Goal: Information Seeking & Learning: Learn about a topic

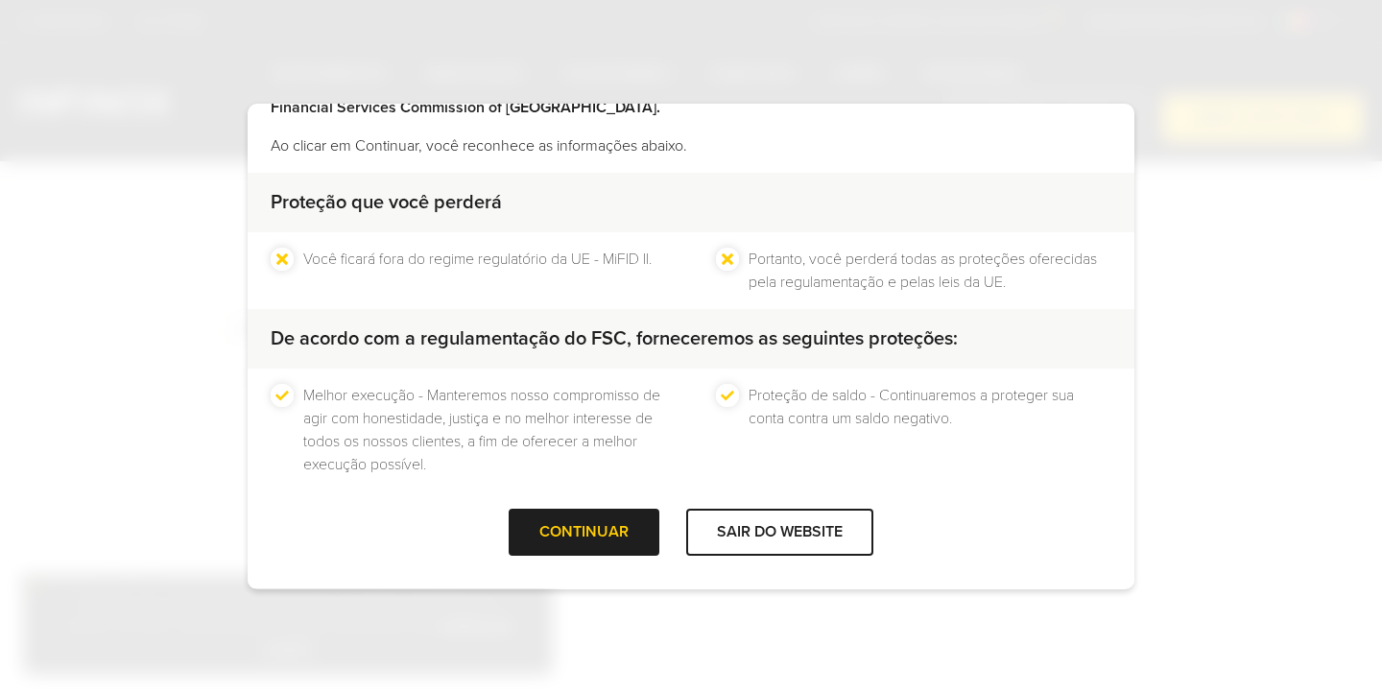
scroll to position [128, 0]
click at [591, 518] on div "CONTINUAR" at bounding box center [583, 532] width 151 height 47
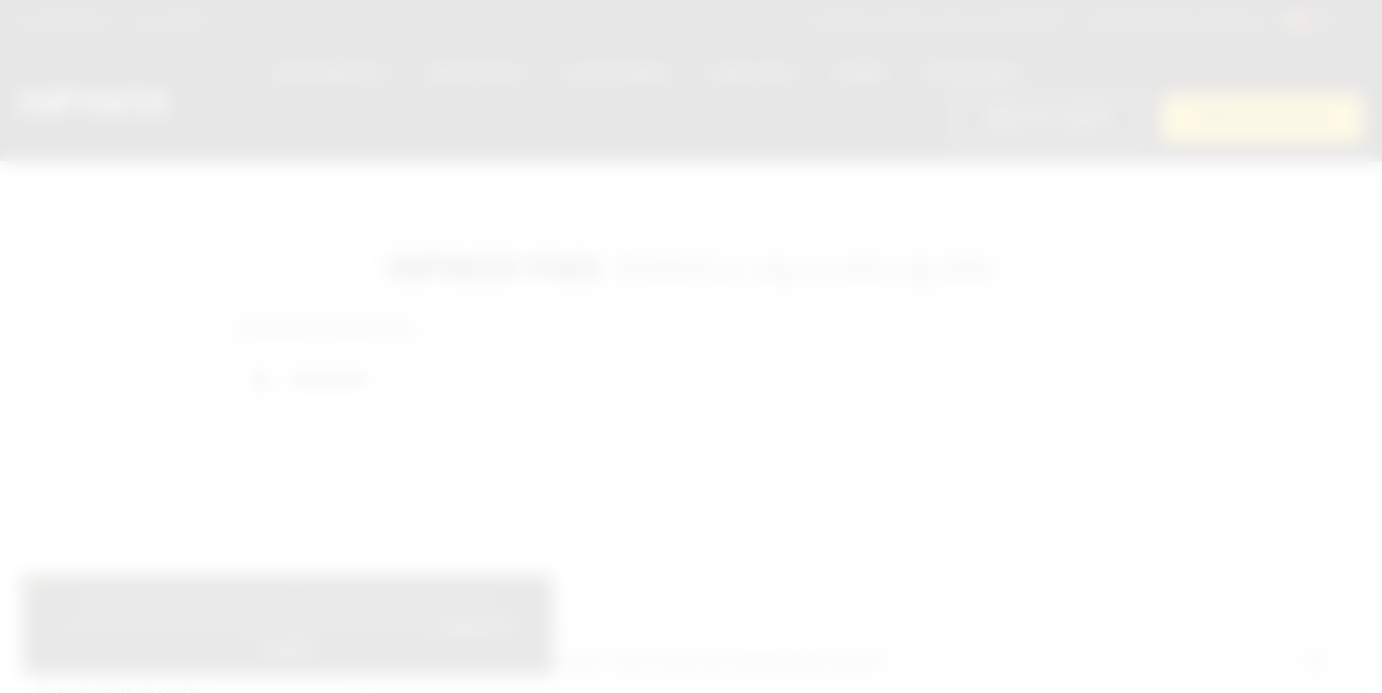
scroll to position [0, 0]
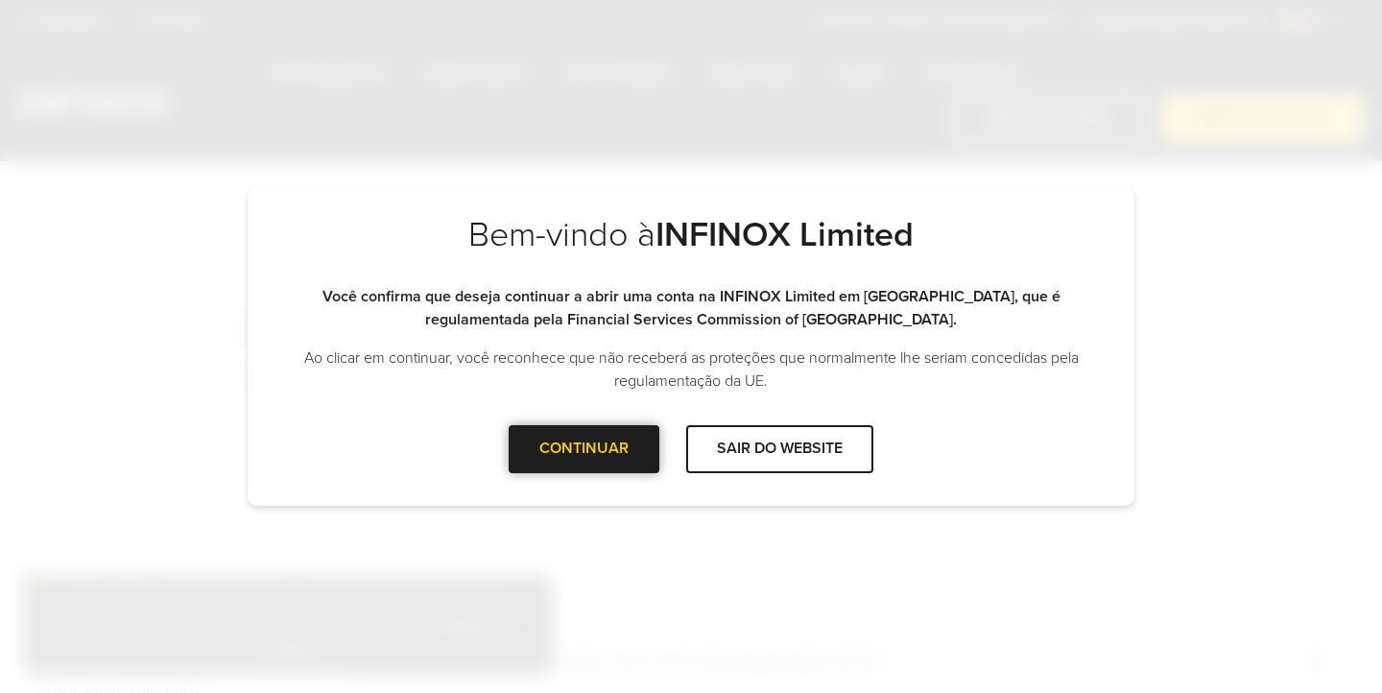
click at [601, 445] on div "CONTINUAR" at bounding box center [583, 448] width 151 height 47
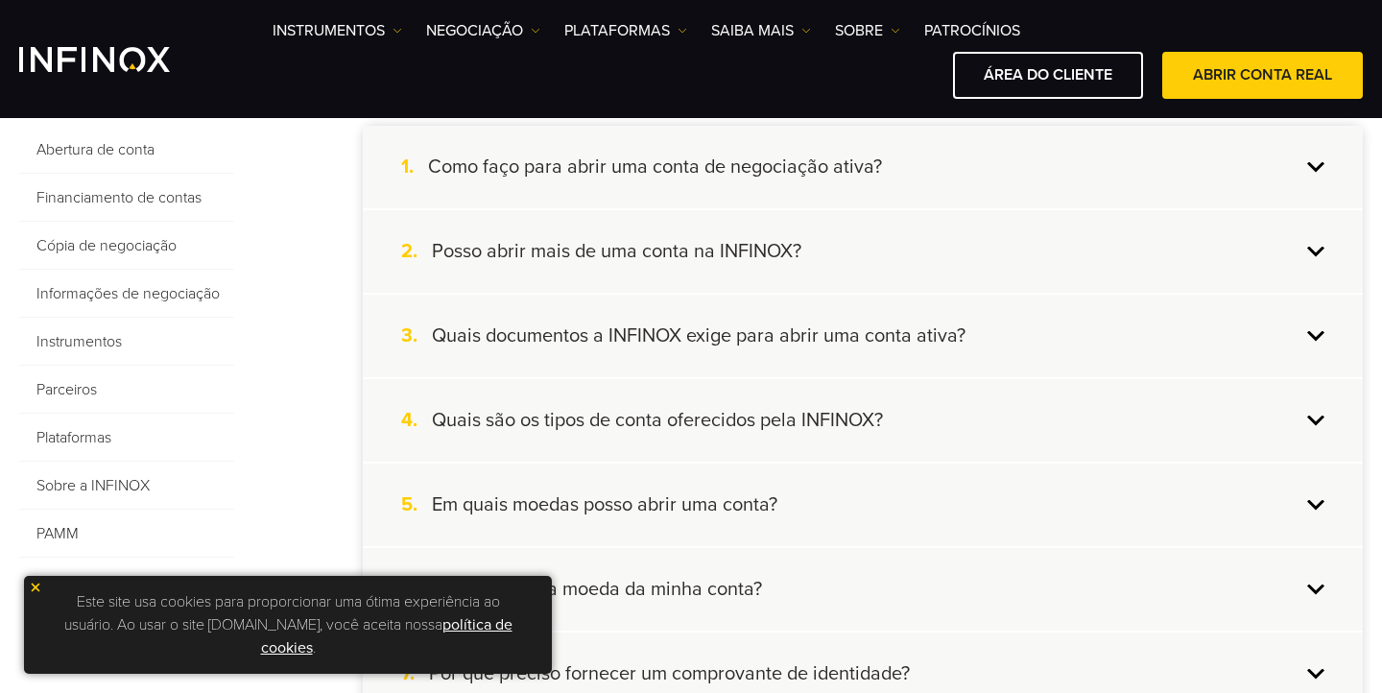
scroll to position [506, 0]
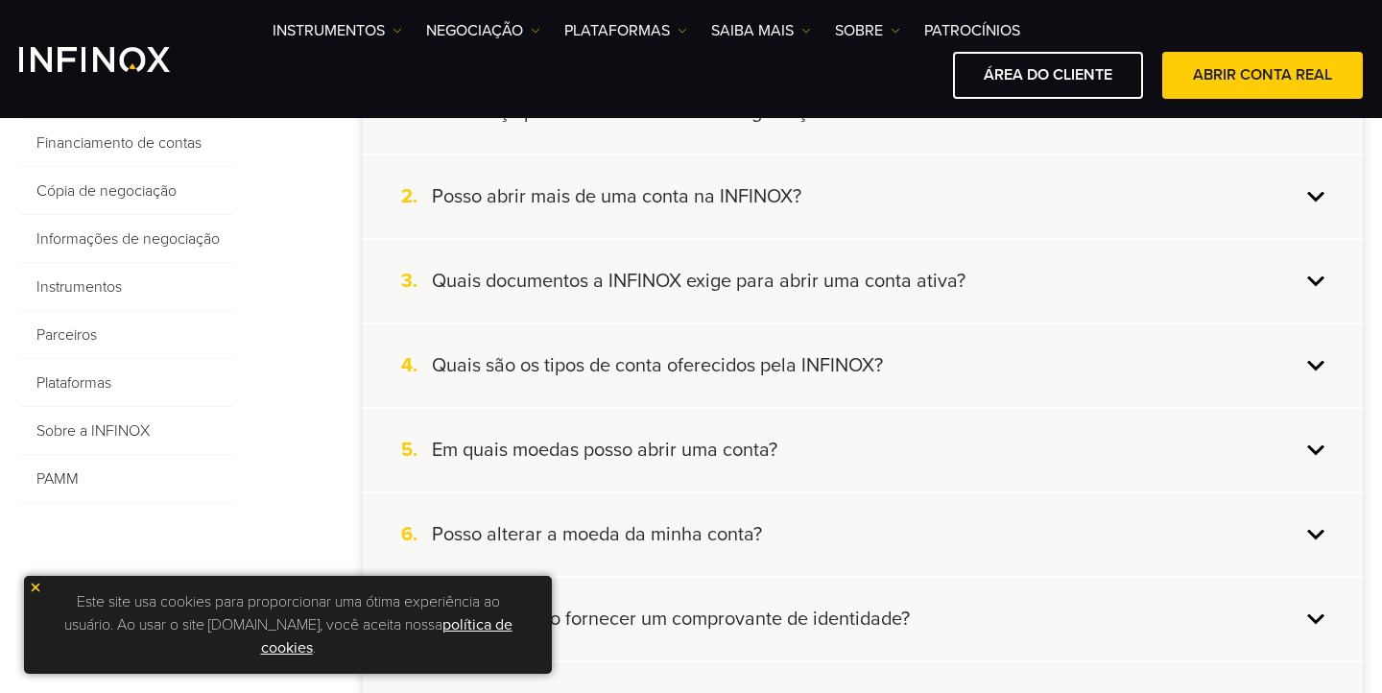
click at [91, 330] on span "Parceiros" at bounding box center [126, 335] width 215 height 48
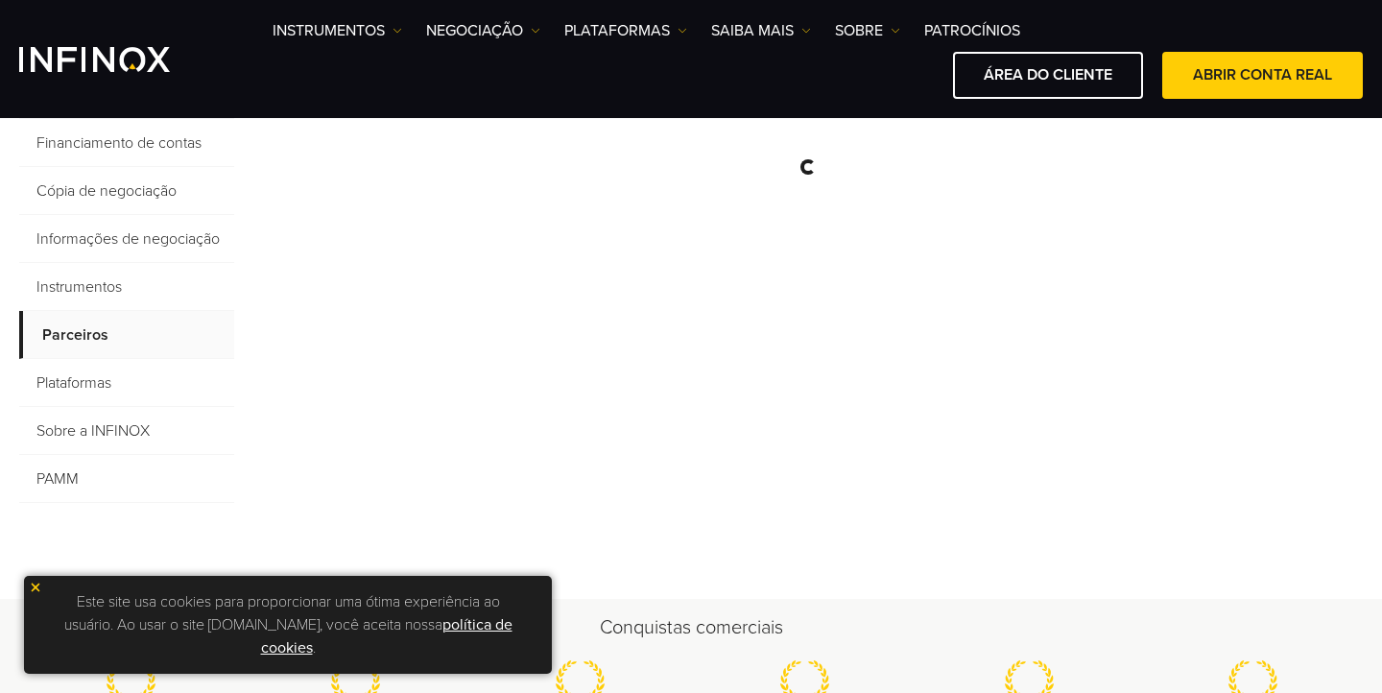
scroll to position [0, 0]
click at [35, 582] on img at bounding box center [35, 586] width 13 height 13
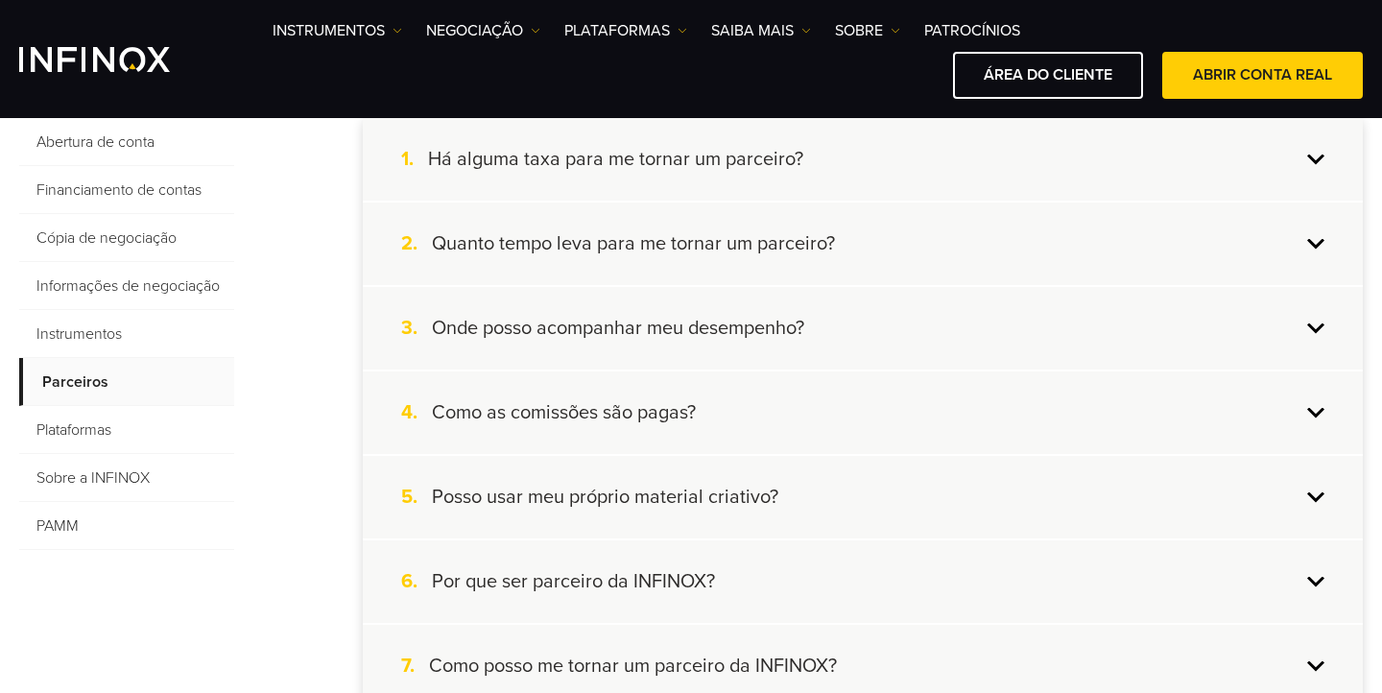
scroll to position [461, 0]
click at [661, 420] on h4 "Como as comissões são pagas?" at bounding box center [564, 410] width 264 height 25
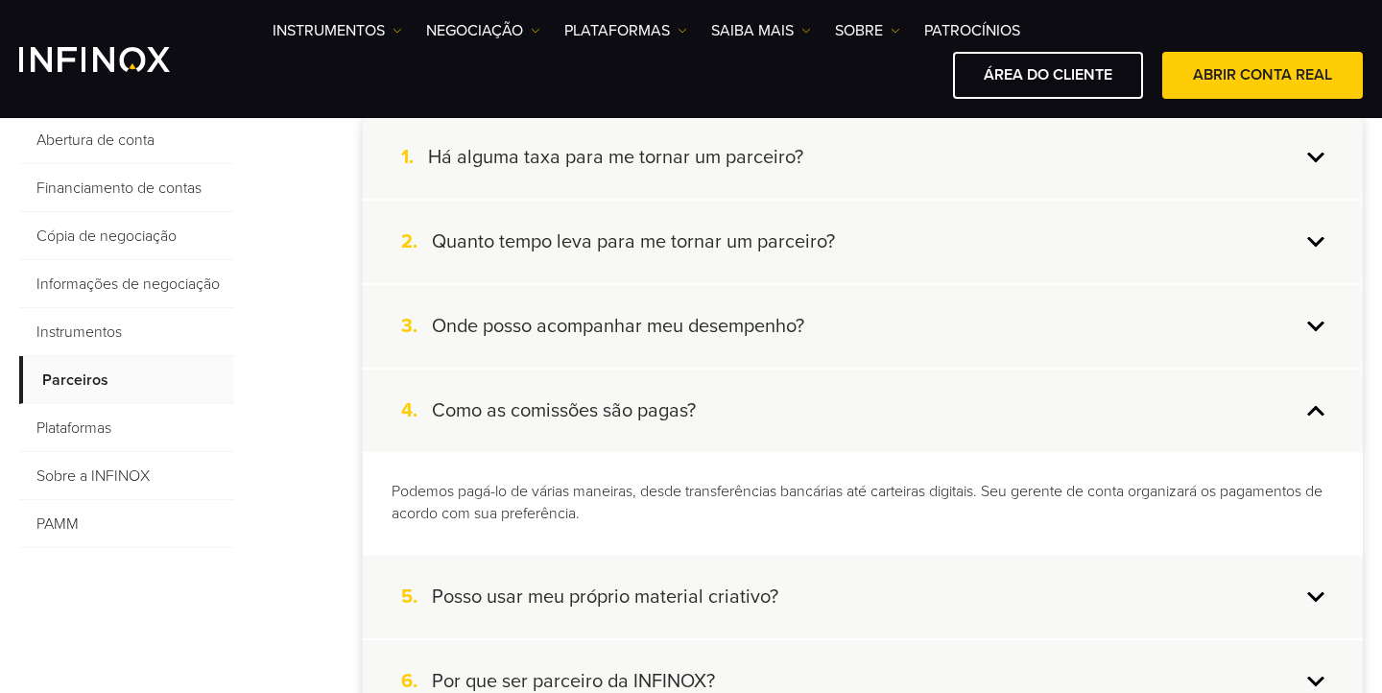
scroll to position [0, 0]
click at [768, 242] on h4 "Quanto tempo leva para me tornar um parceiro?" at bounding box center [633, 241] width 403 height 25
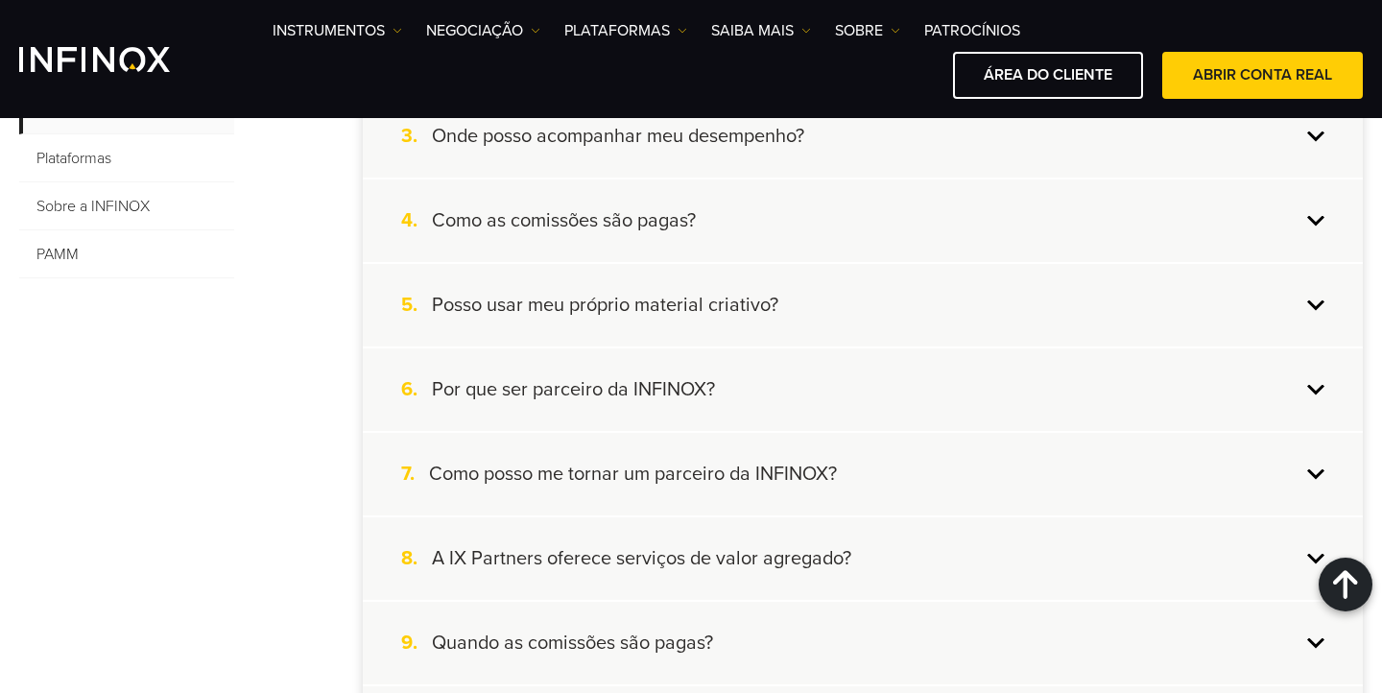
click at [706, 401] on div "6. Por que ser parceiro da INFINOX?" at bounding box center [863, 389] width 1000 height 83
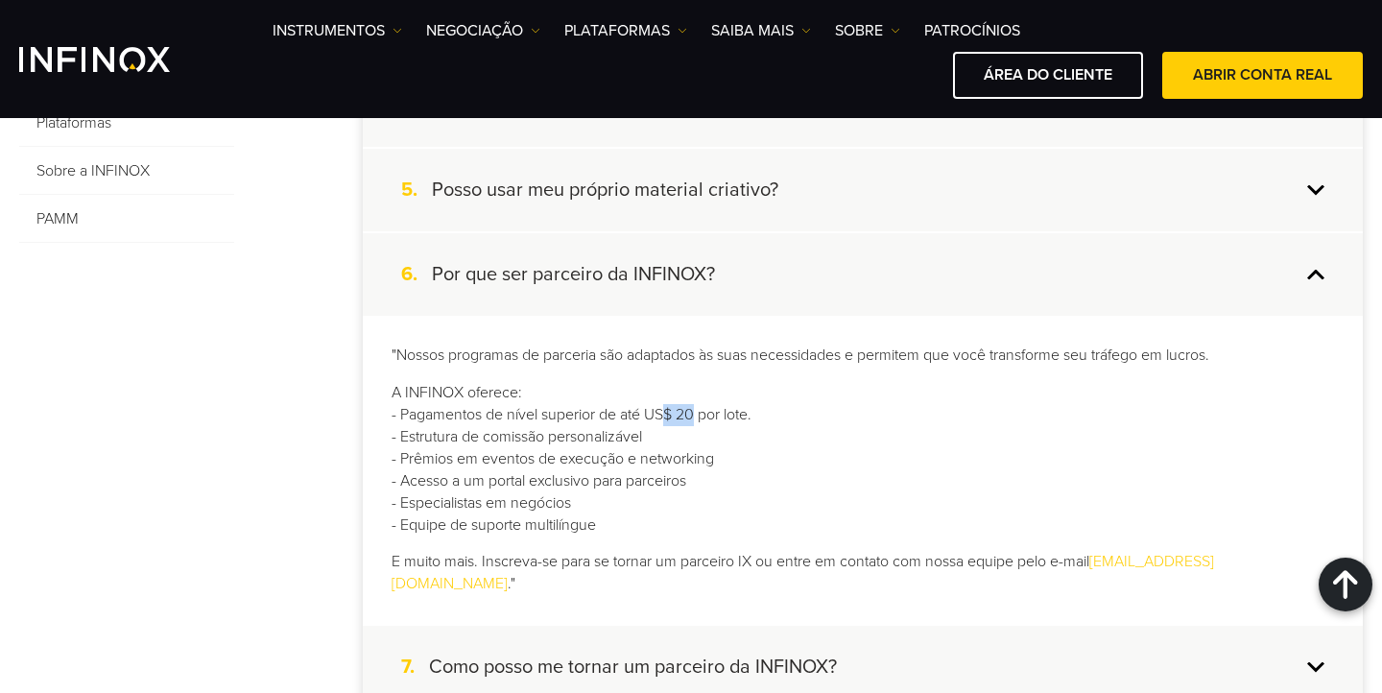
drag, startPoint x: 653, startPoint y: 407, endPoint x: 697, endPoint y: 407, distance: 43.2
click at [697, 407] on p "A INFINOX oferece: - Pagamentos de nível superior de até US$ 20 por lote. - Est…" at bounding box center [862, 459] width 942 height 154
click at [788, 461] on p "A INFINOX oferece: - Pagamentos de nível superior de até US$ 20 por lote. - Est…" at bounding box center [862, 459] width 942 height 154
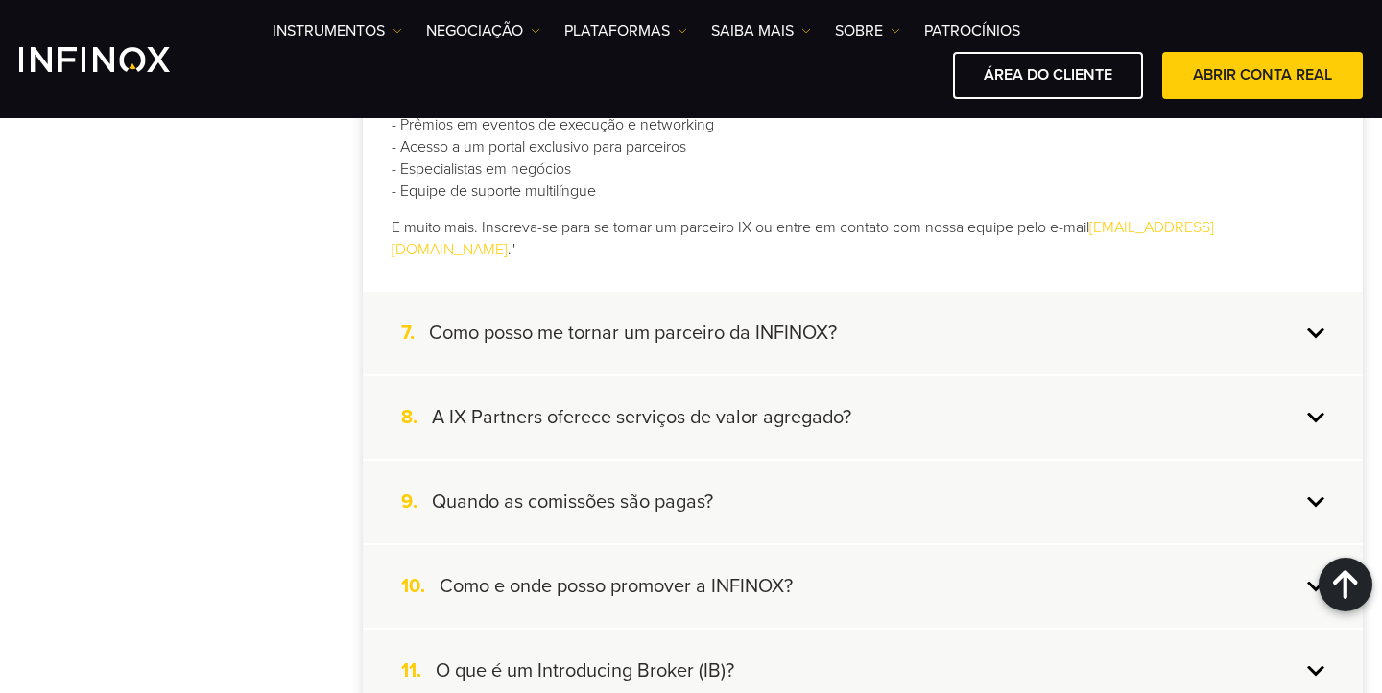
click at [560, 320] on h4 "Como posso me tornar um parceiro da INFINOX?" at bounding box center [633, 332] width 408 height 25
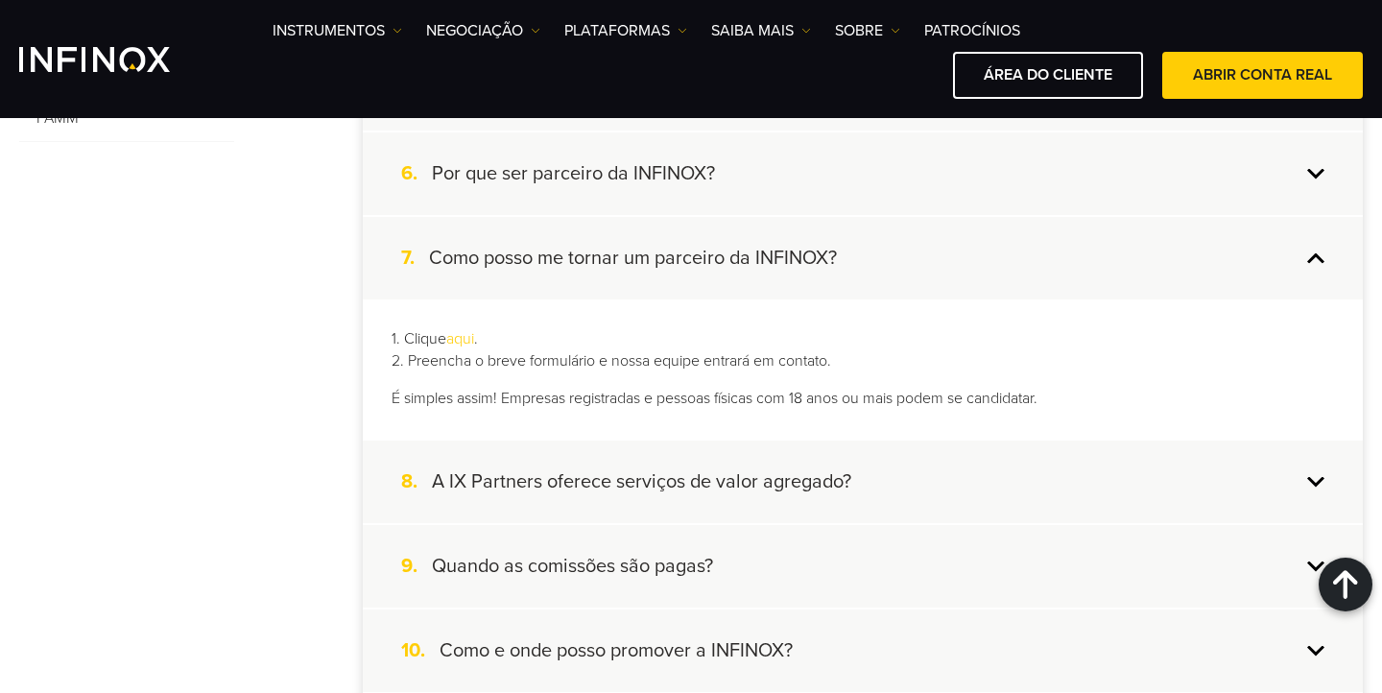
click at [626, 252] on h4 "Como posso me tornar um parceiro da INFINOX?" at bounding box center [633, 258] width 408 height 25
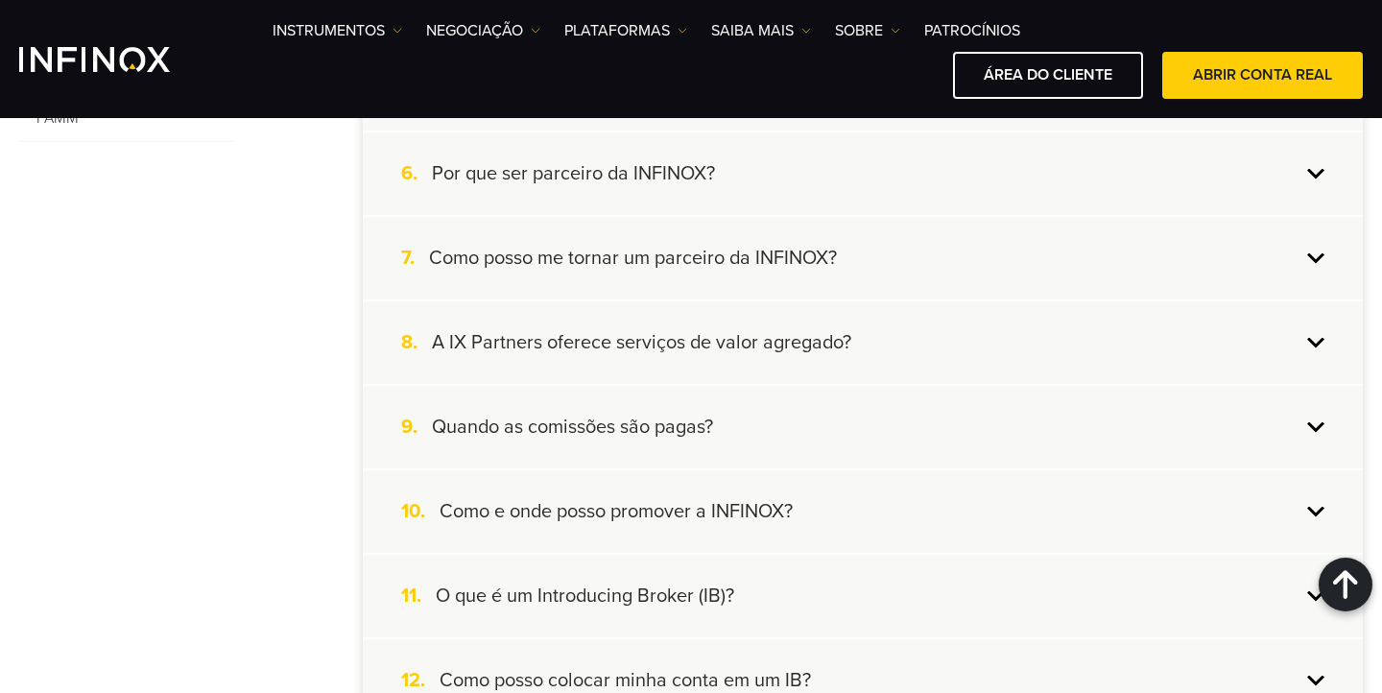
click at [628, 406] on div "9. Quando as comissões são pagas?" at bounding box center [863, 427] width 1000 height 83
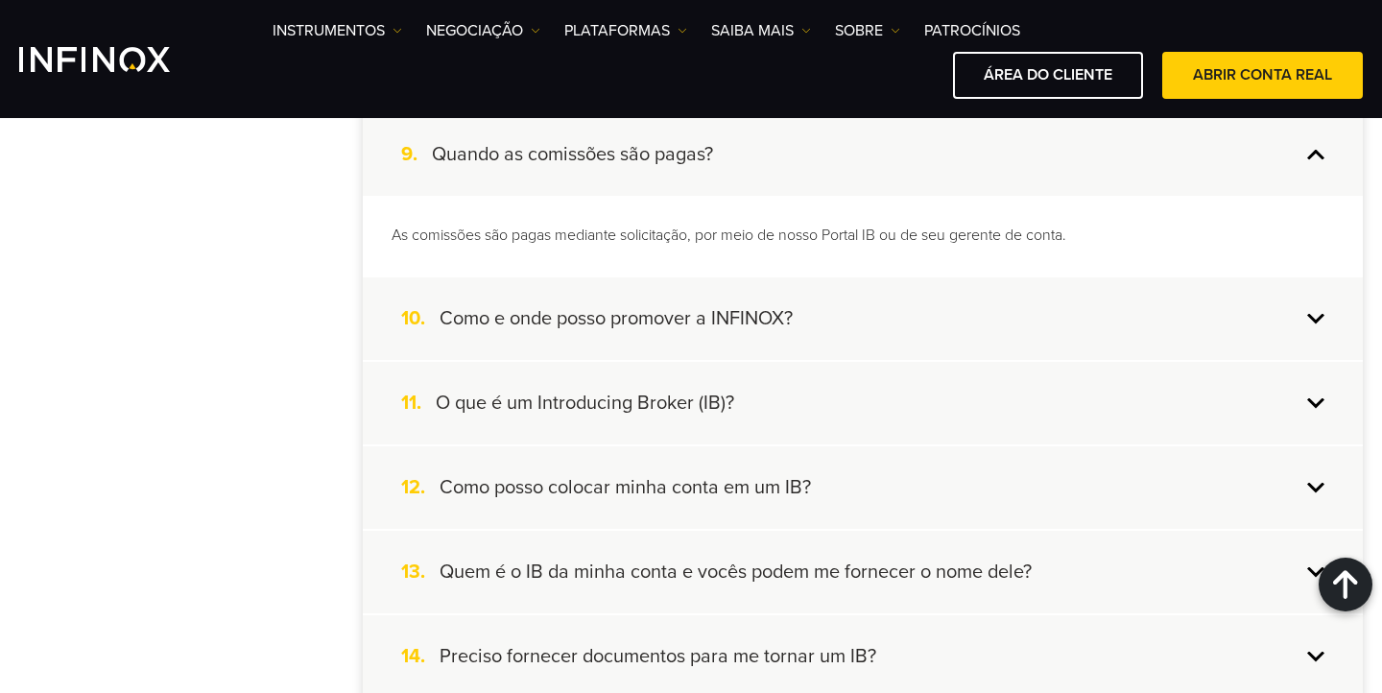
click at [677, 404] on h4 "O que é um Introducing Broker (IB)?" at bounding box center [585, 402] width 298 height 25
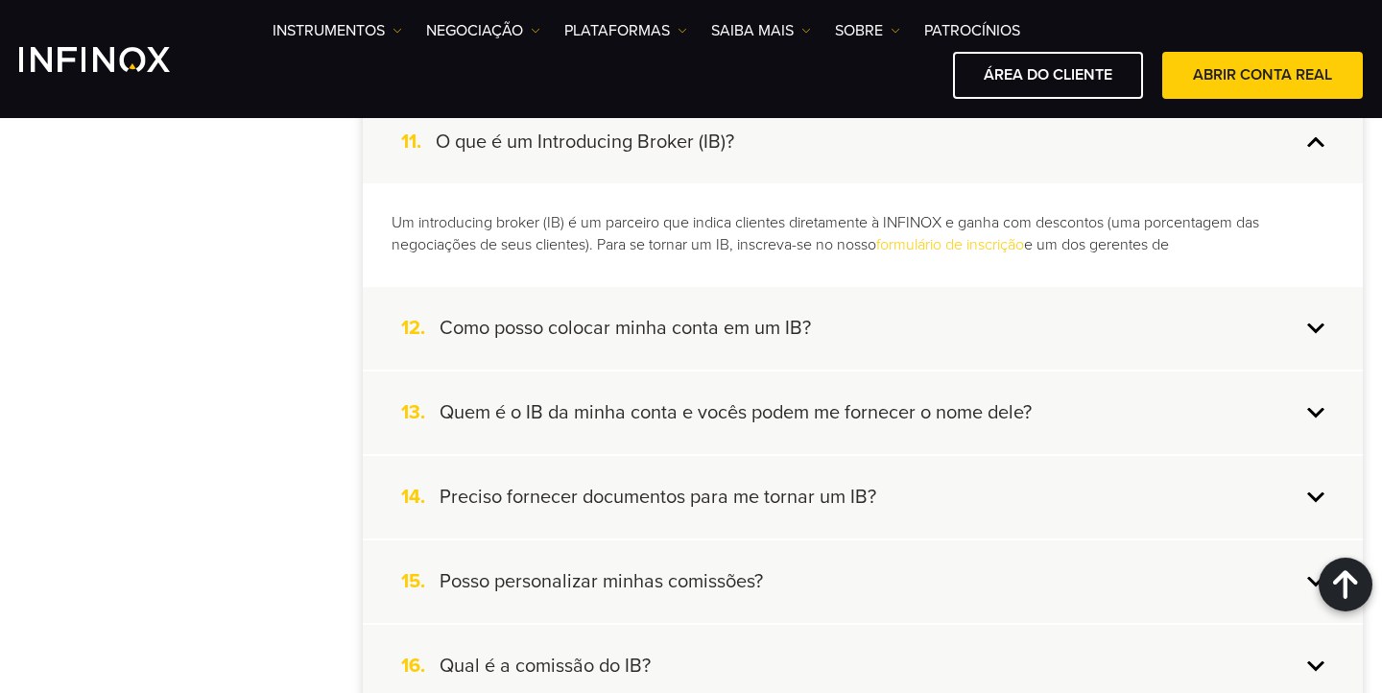
scroll to position [1321, 0]
click at [708, 414] on h4 "Quem é o IB da minha conta e vocês podem me fornecer o nome dele?" at bounding box center [735, 411] width 592 height 25
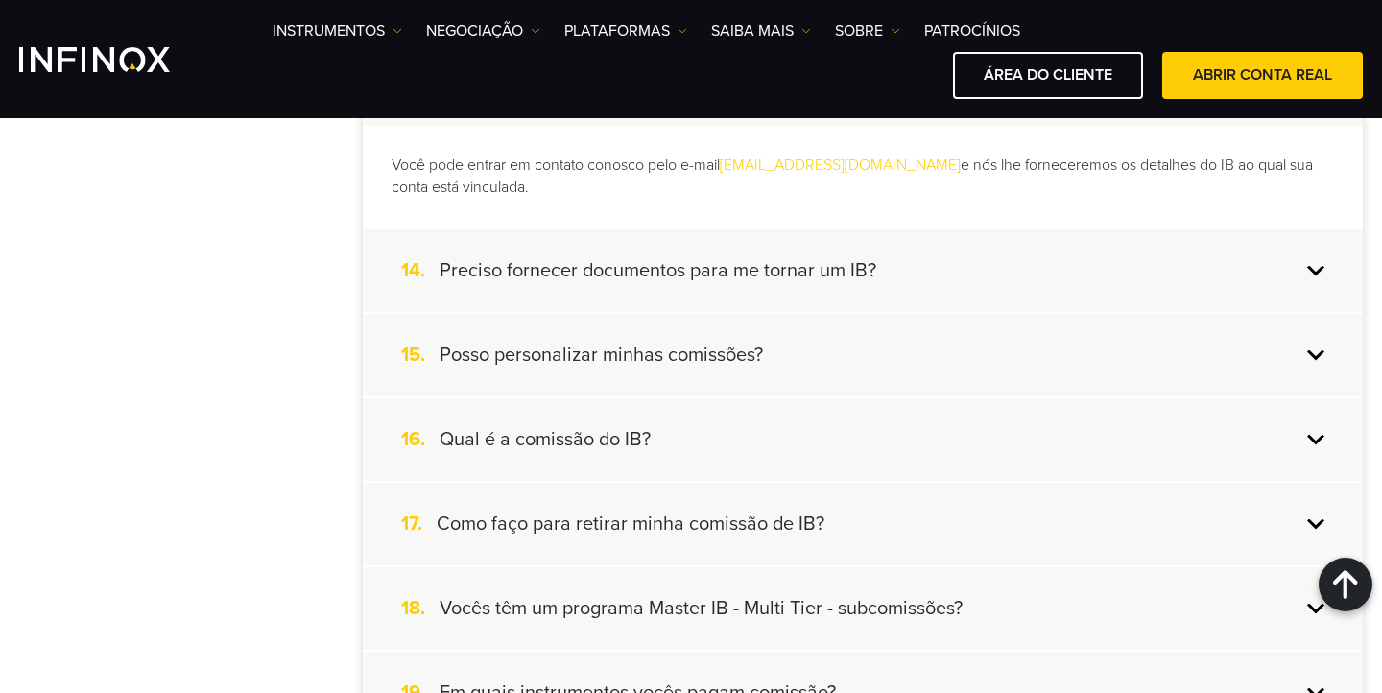
scroll to position [1555, 0]
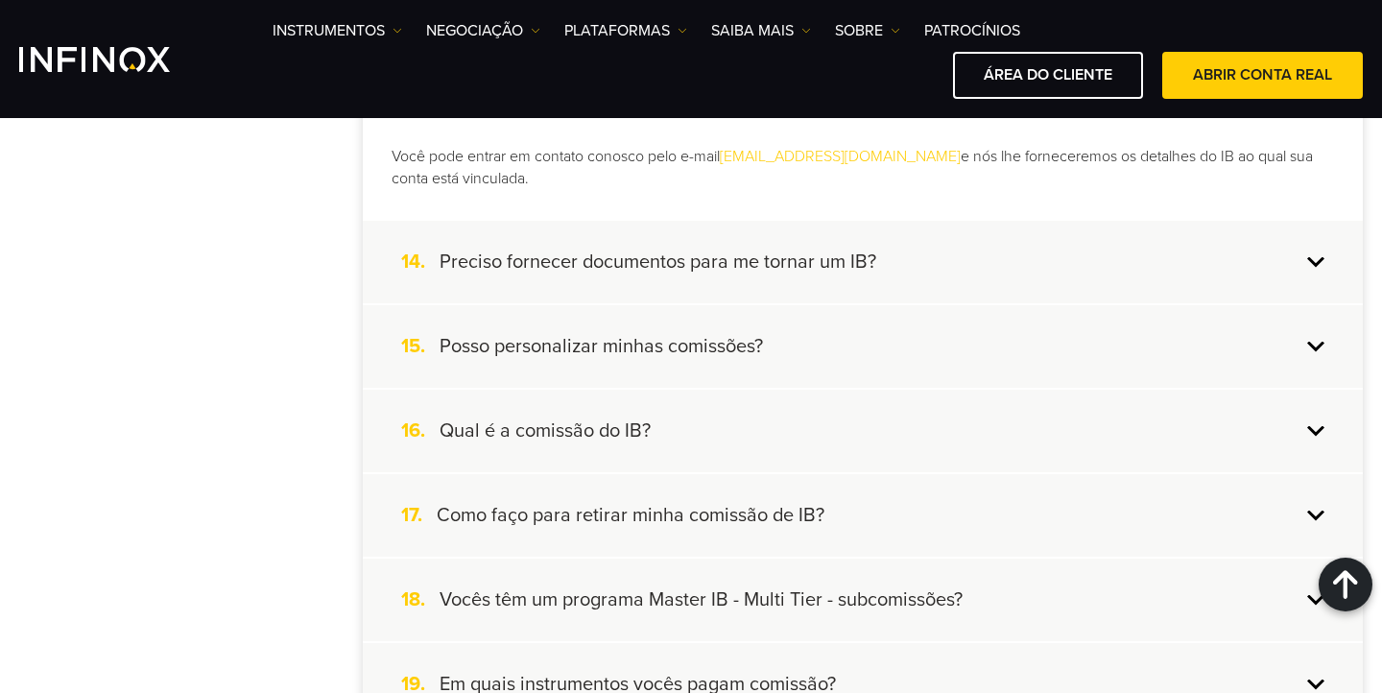
click at [779, 314] on div "15. Posso personalizar minhas comissões?" at bounding box center [863, 346] width 1000 height 83
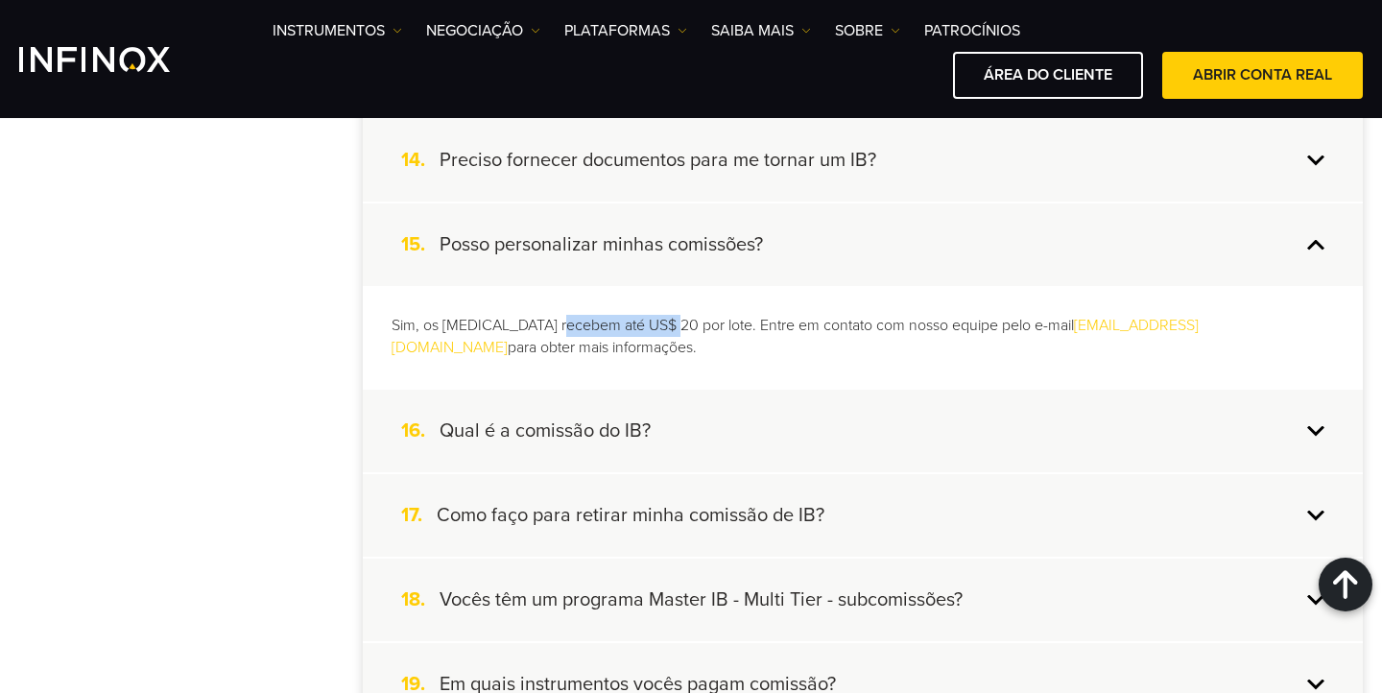
drag, startPoint x: 555, startPoint y: 323, endPoint x: 651, endPoint y: 322, distance: 95.9
click at [657, 322] on p "Sim, os IBs recebem até US$ 20 por lote. Entre em contato com nosso equipe pelo…" at bounding box center [862, 337] width 942 height 44
click at [697, 353] on div "Sim, os IBs recebem até US$ 20 por lote. Entre em contato com nosso equipe pelo…" at bounding box center [863, 337] width 1000 height 102
click at [705, 401] on div "16. Qual é a comissão do IB?" at bounding box center [863, 431] width 1000 height 83
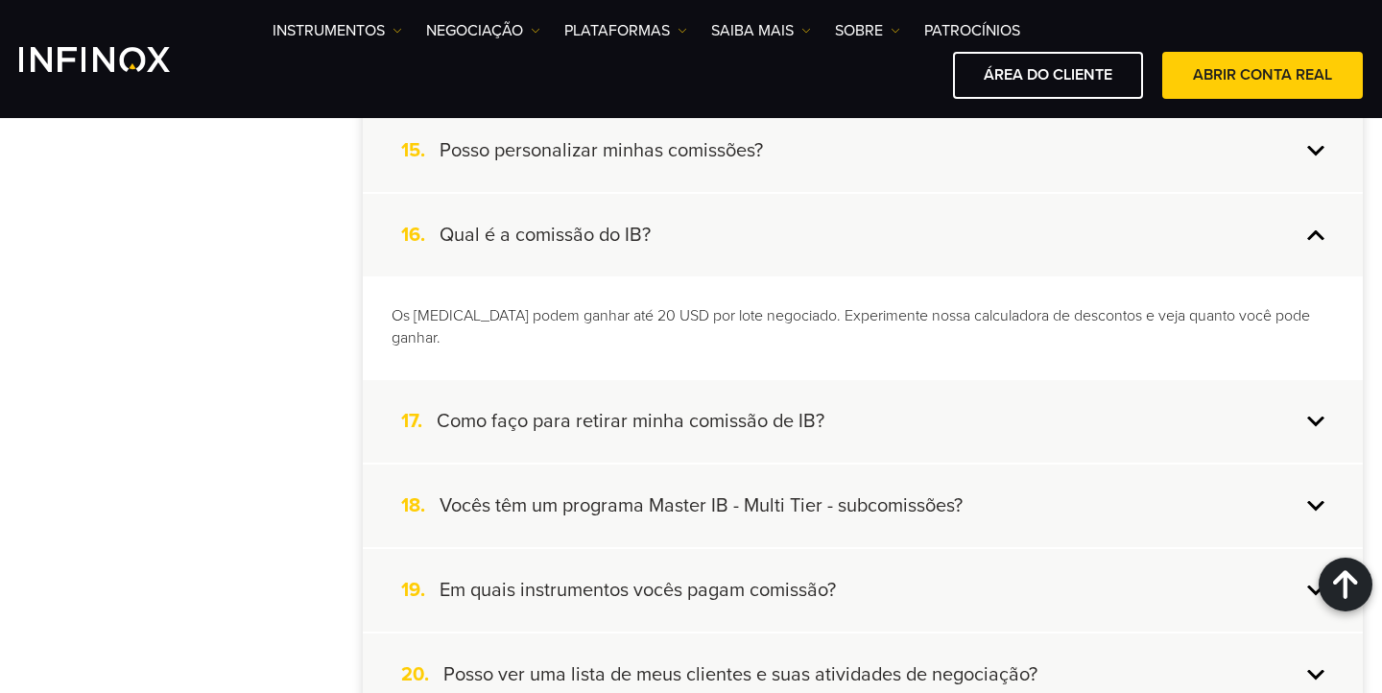
scroll to position [1651, 0]
click at [911, 392] on div "17. Como faço para retirar minha comissão de IB?" at bounding box center [863, 419] width 1000 height 83
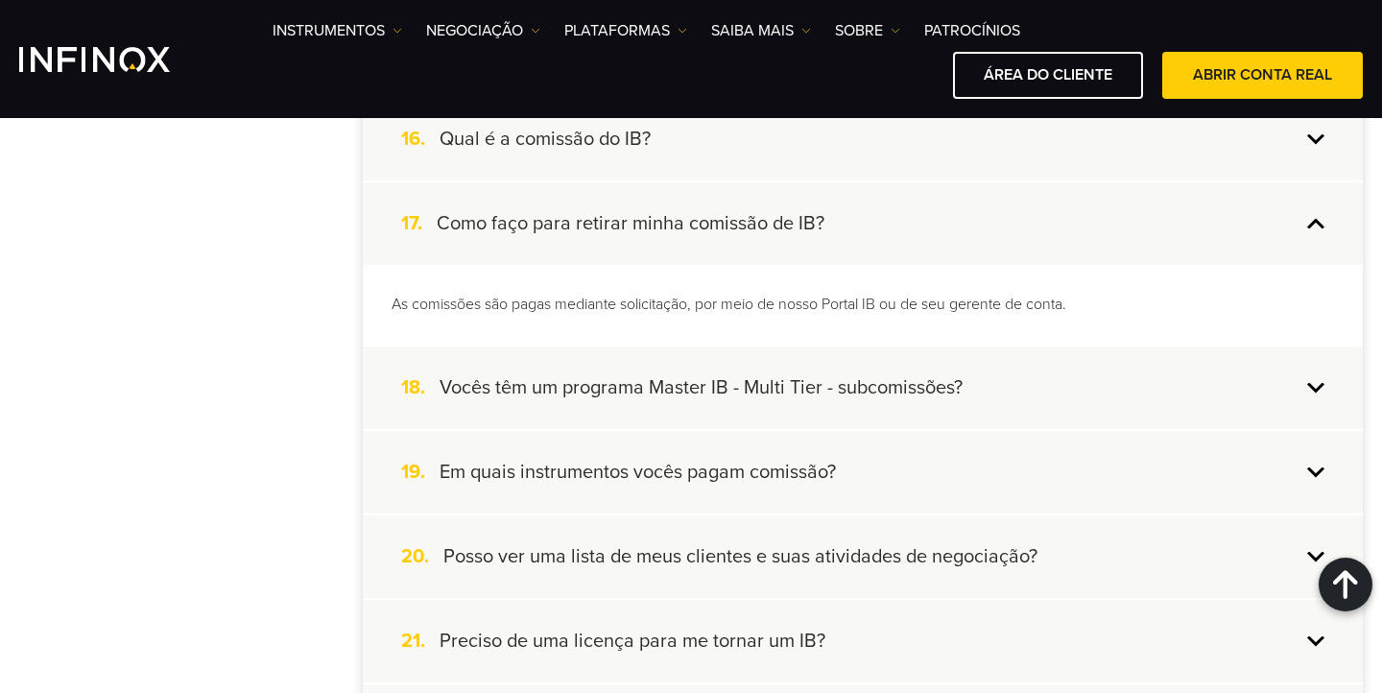
scroll to position [1756, 0]
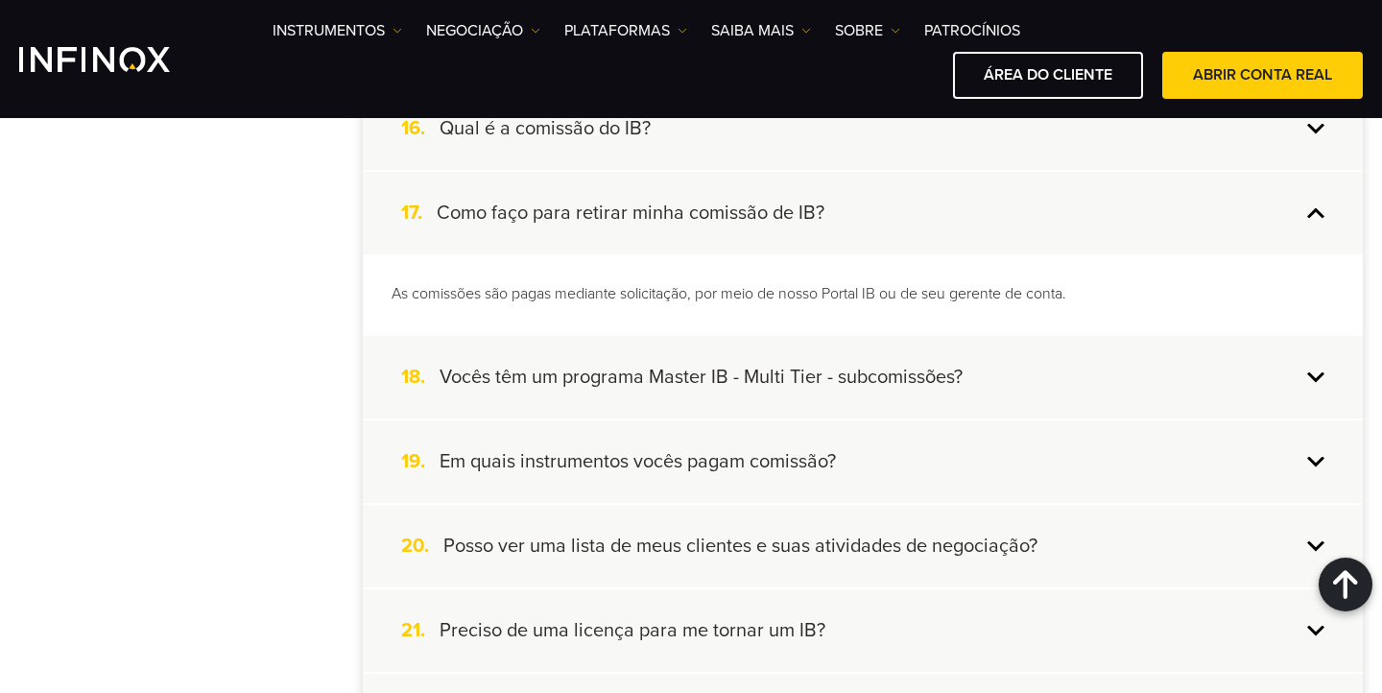
click at [928, 373] on h4 "Vocês têm um programa Master IB - Multi Tier - subcomissões?" at bounding box center [700, 377] width 523 height 25
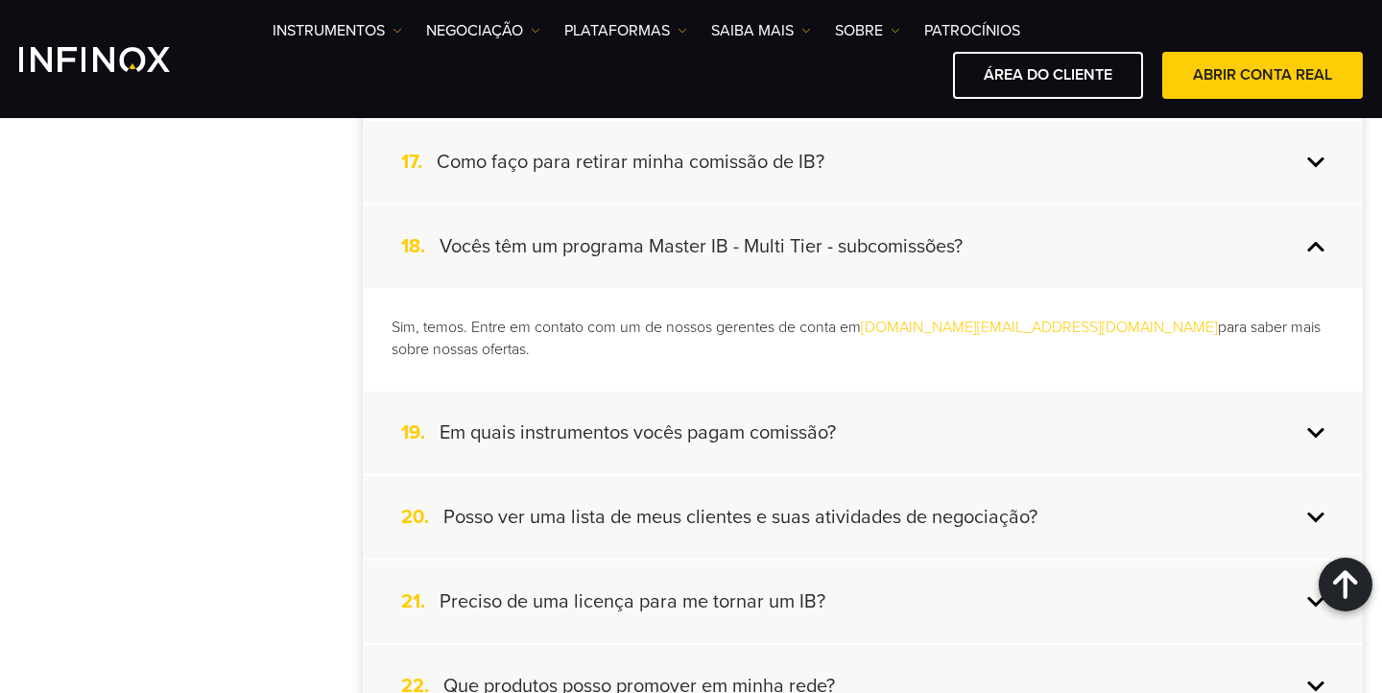
scroll to position [1839, 0]
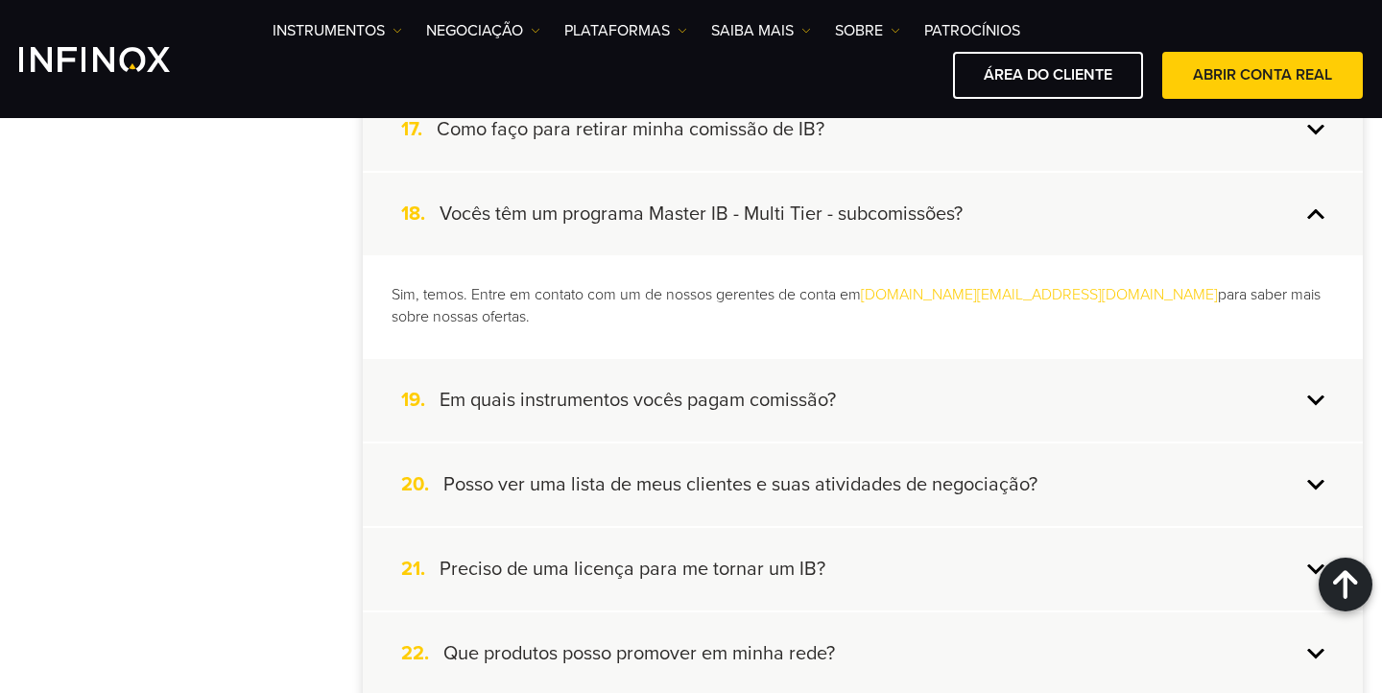
click at [790, 388] on h4 "Em quais instrumentos vocês pagam comissão?" at bounding box center [637, 400] width 396 height 25
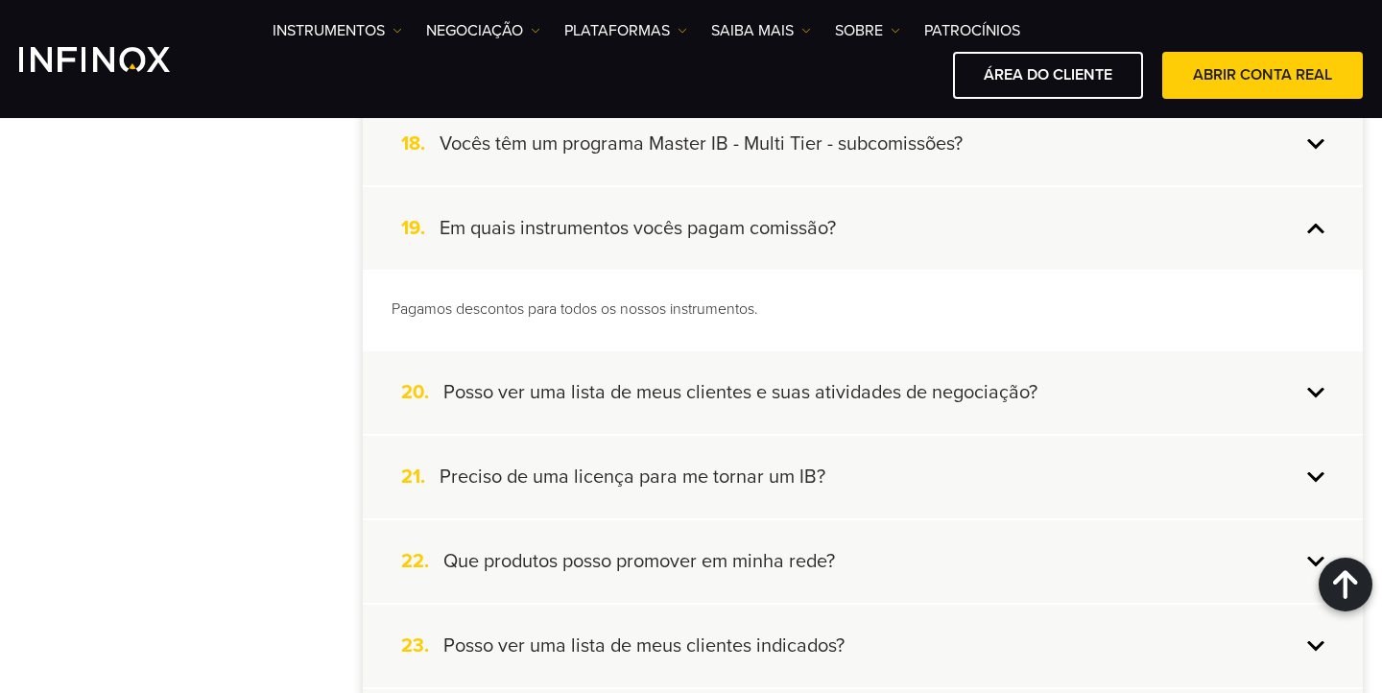
scroll to position [1928, 0]
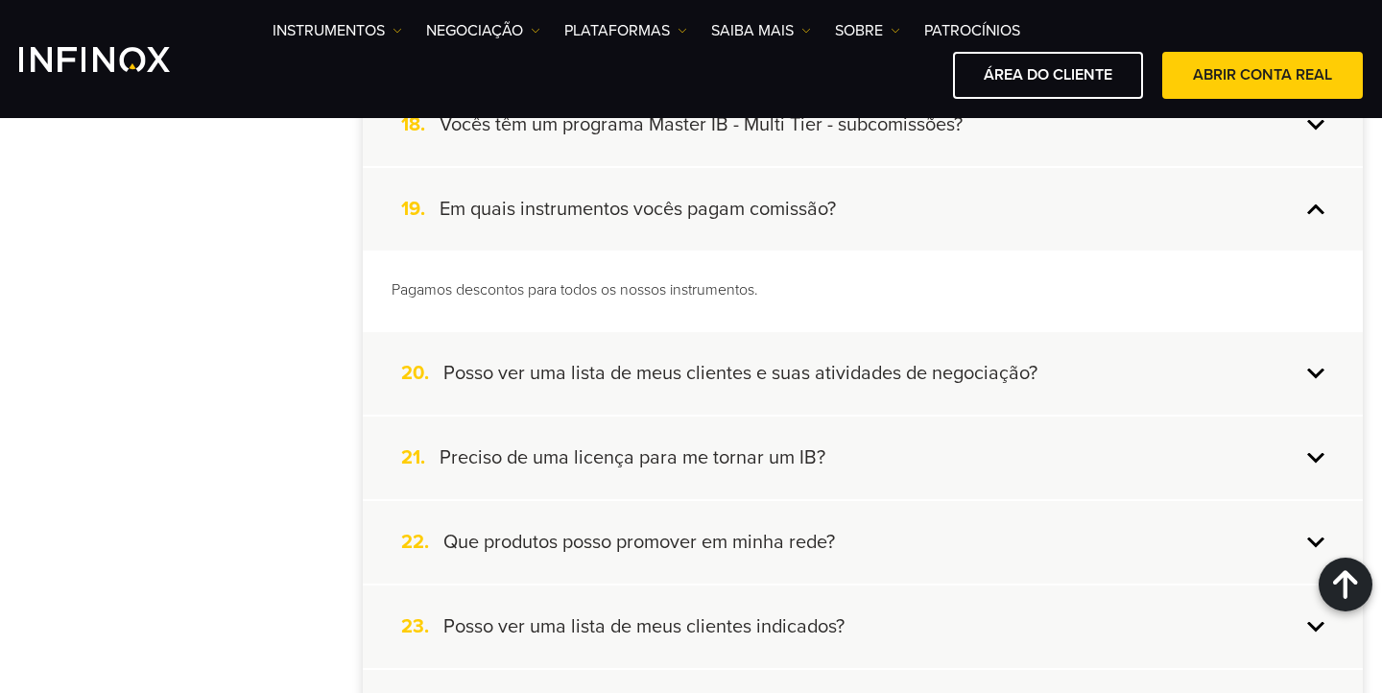
click at [776, 460] on h4 "Preciso de uma licença para me tornar um IB?" at bounding box center [632, 457] width 386 height 25
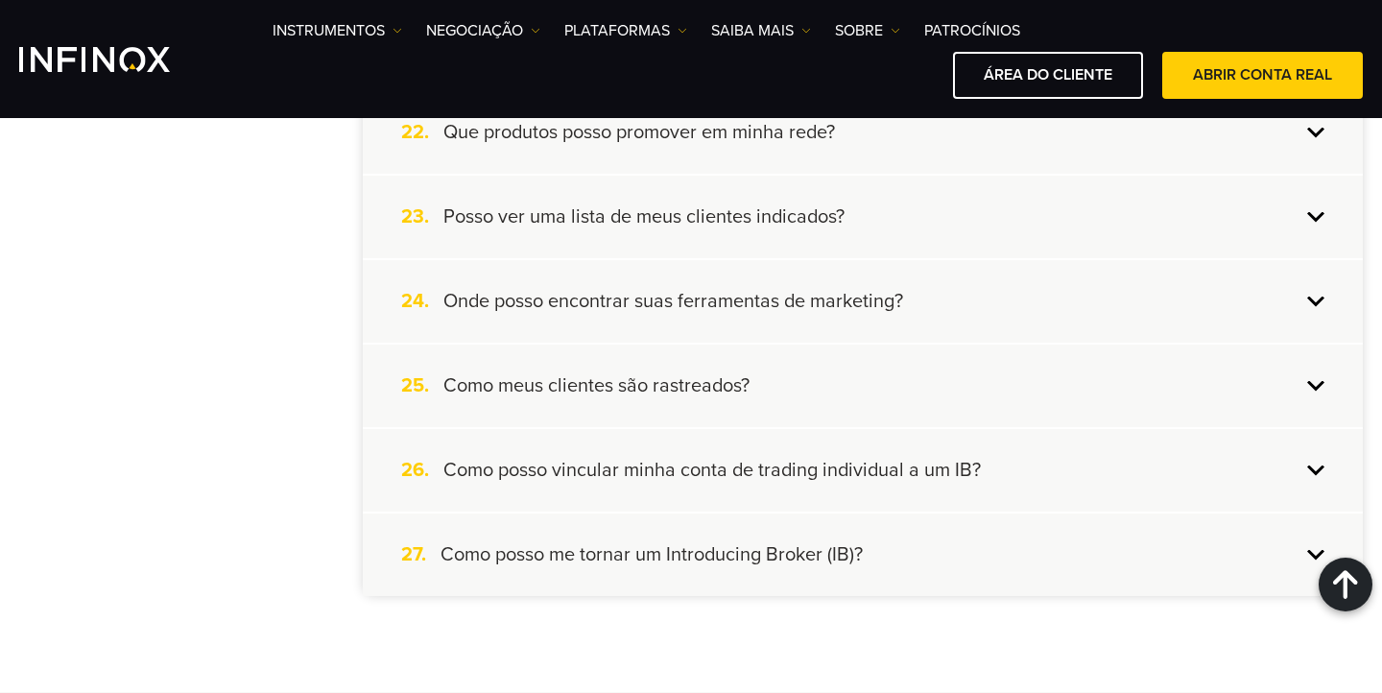
scroll to position [2346, 0]
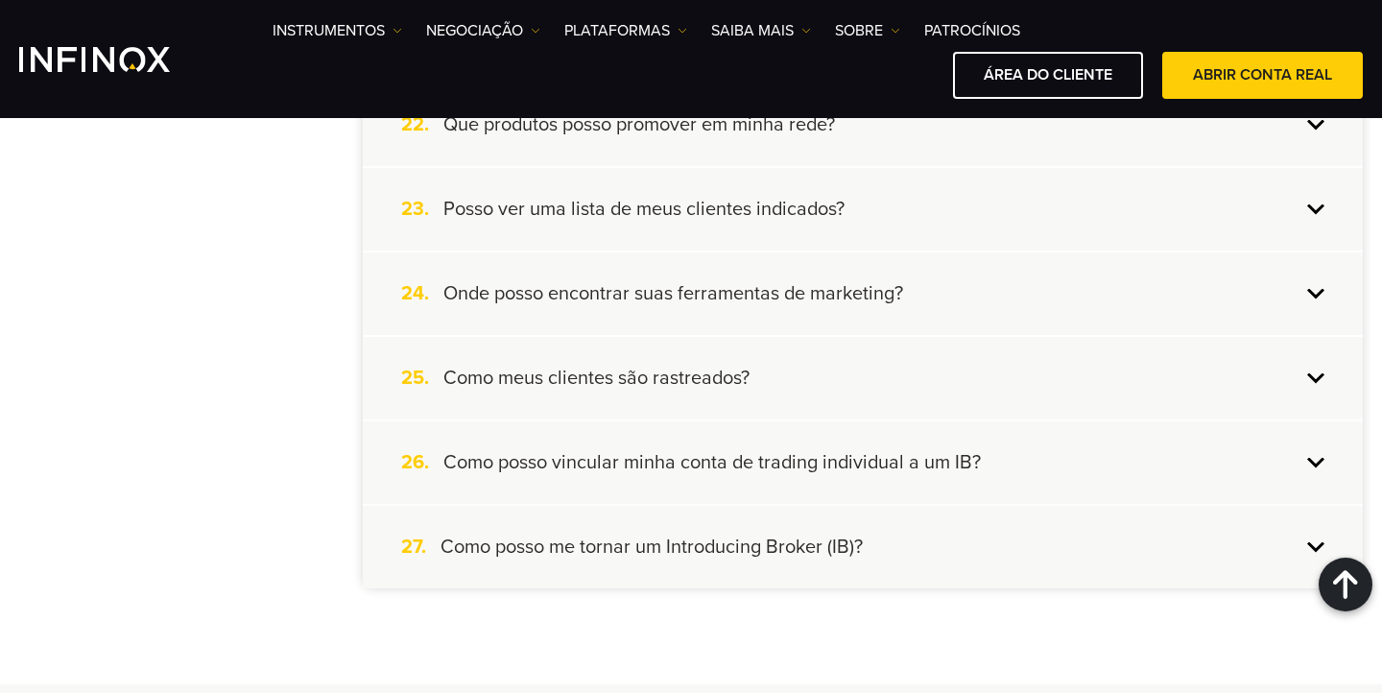
click at [768, 537] on h4 "Como posso me tornar um Introducing Broker (IB)?" at bounding box center [651, 546] width 422 height 25
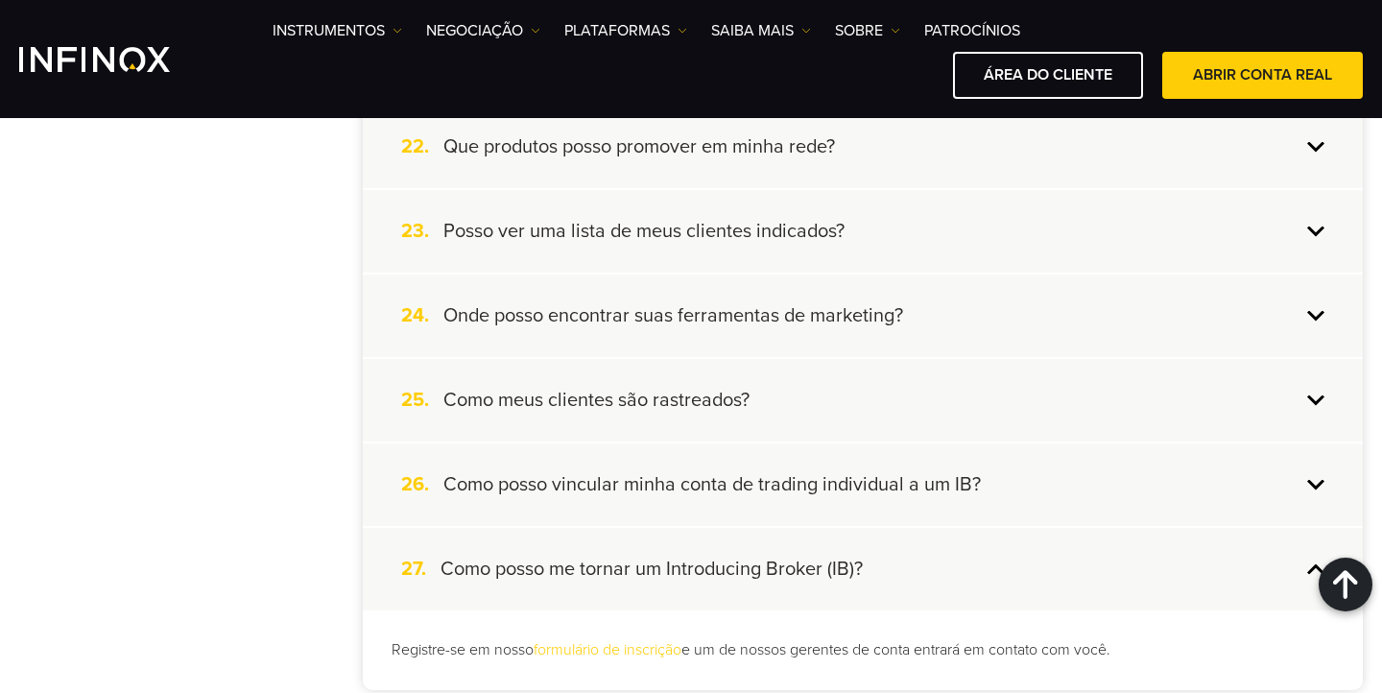
scroll to position [2235, 0]
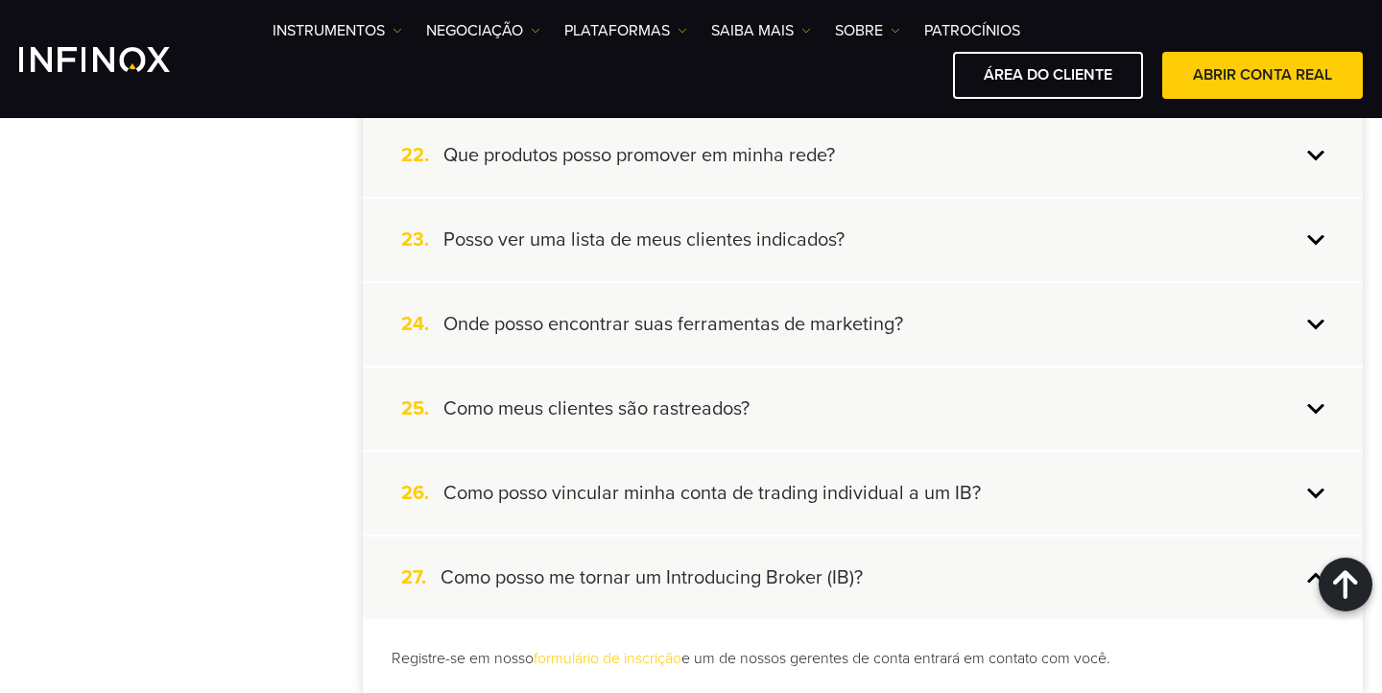
click at [791, 514] on div "26. Como posso vincular minha conta de trading individual a um IB?" at bounding box center [863, 493] width 1000 height 83
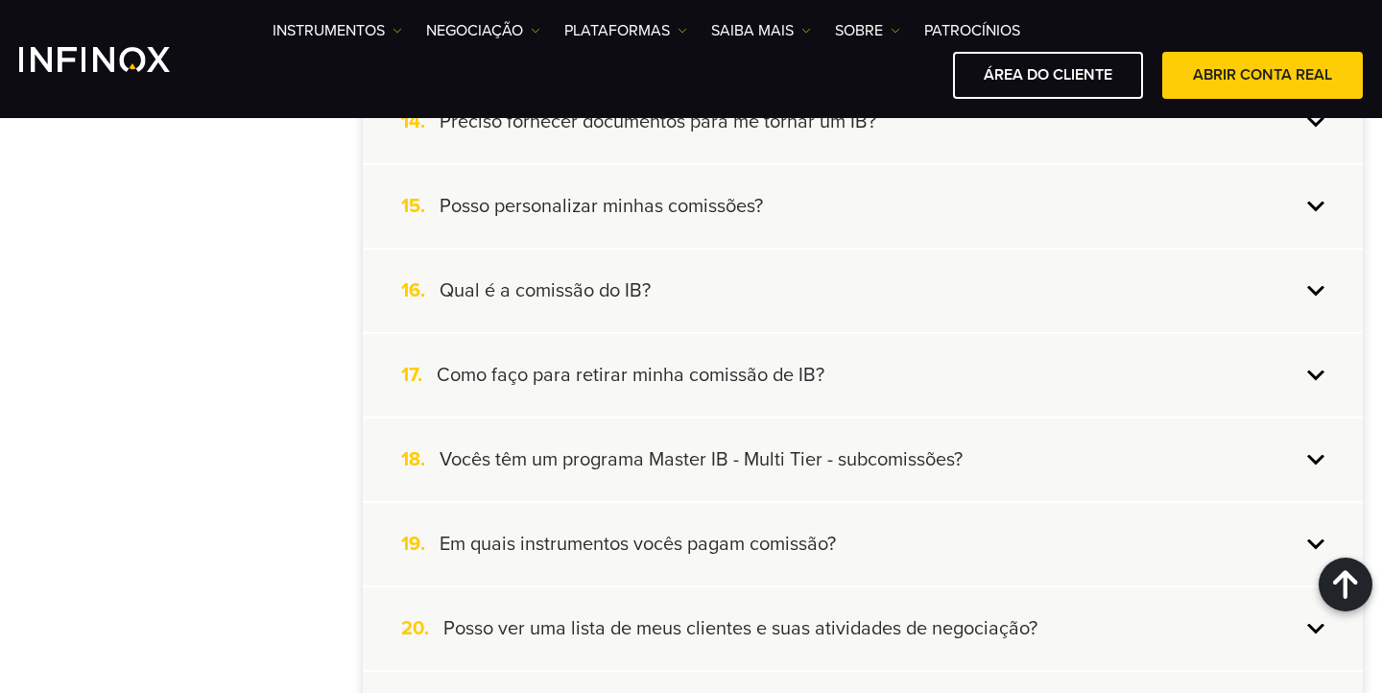
scroll to position [1571, 0]
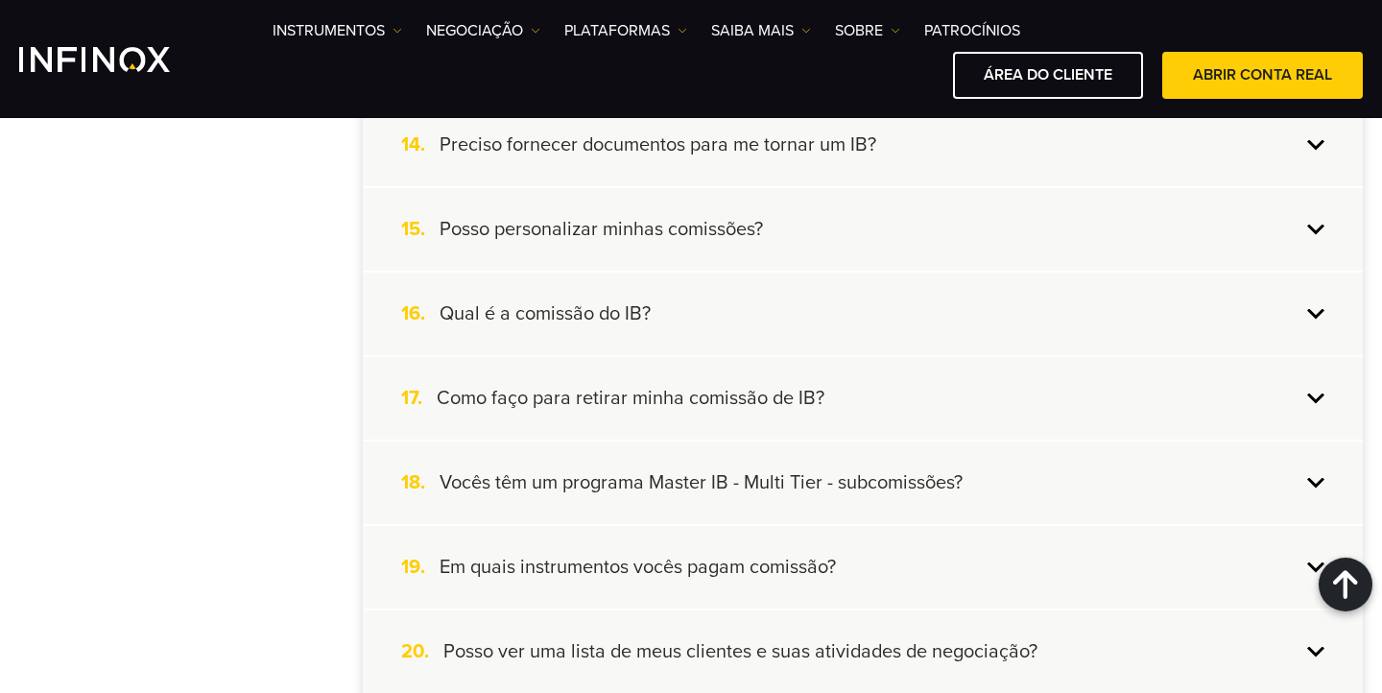
click at [906, 492] on h4 "Vocês têm um programa Master IB - Multi Tier - subcomissões?" at bounding box center [700, 482] width 523 height 25
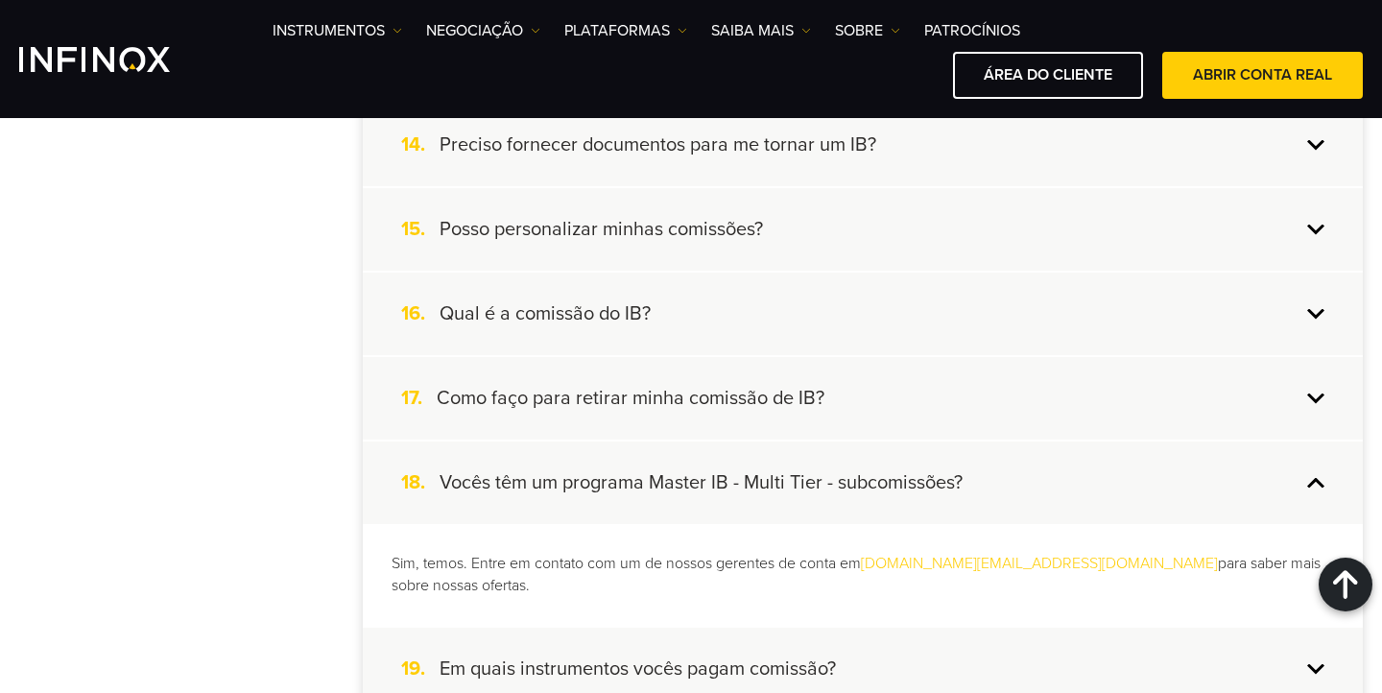
click at [874, 414] on div "17. Como faço para retirar minha comissão de IB?" at bounding box center [863, 398] width 1000 height 83
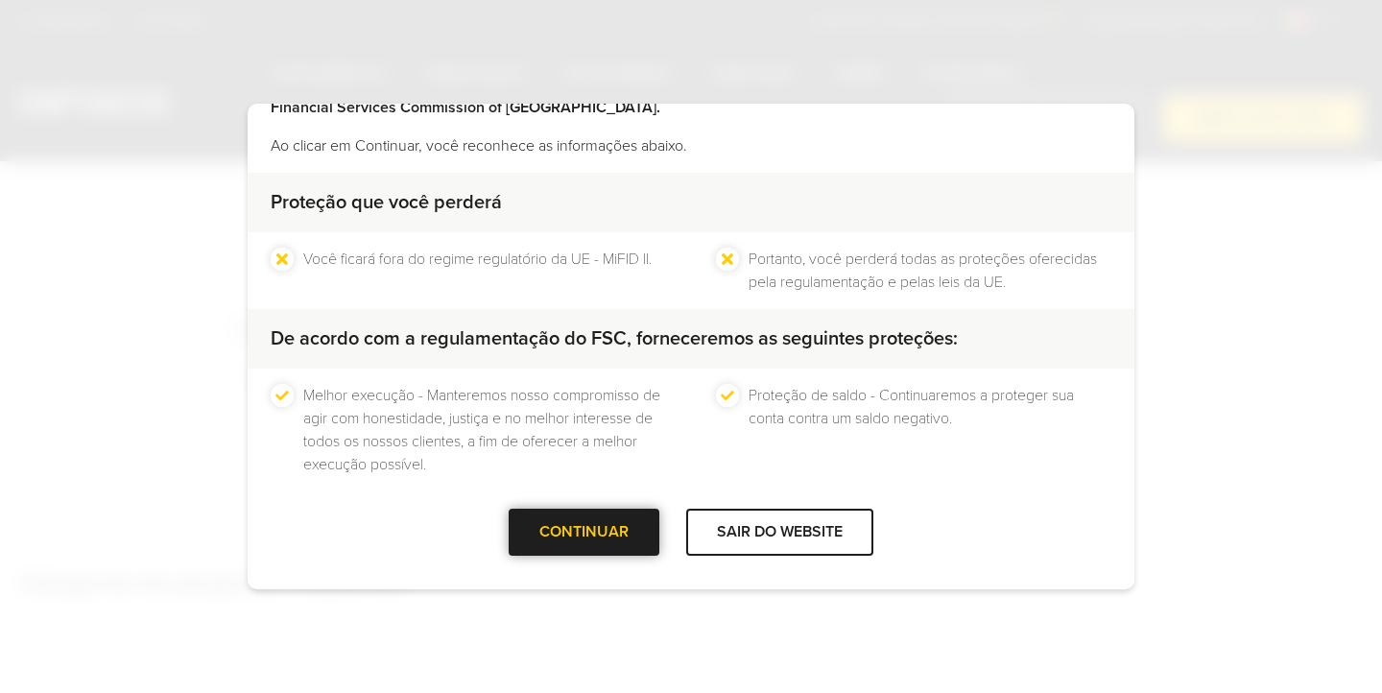
scroll to position [128, 0]
click at [584, 533] on div at bounding box center [584, 533] width 0 height 0
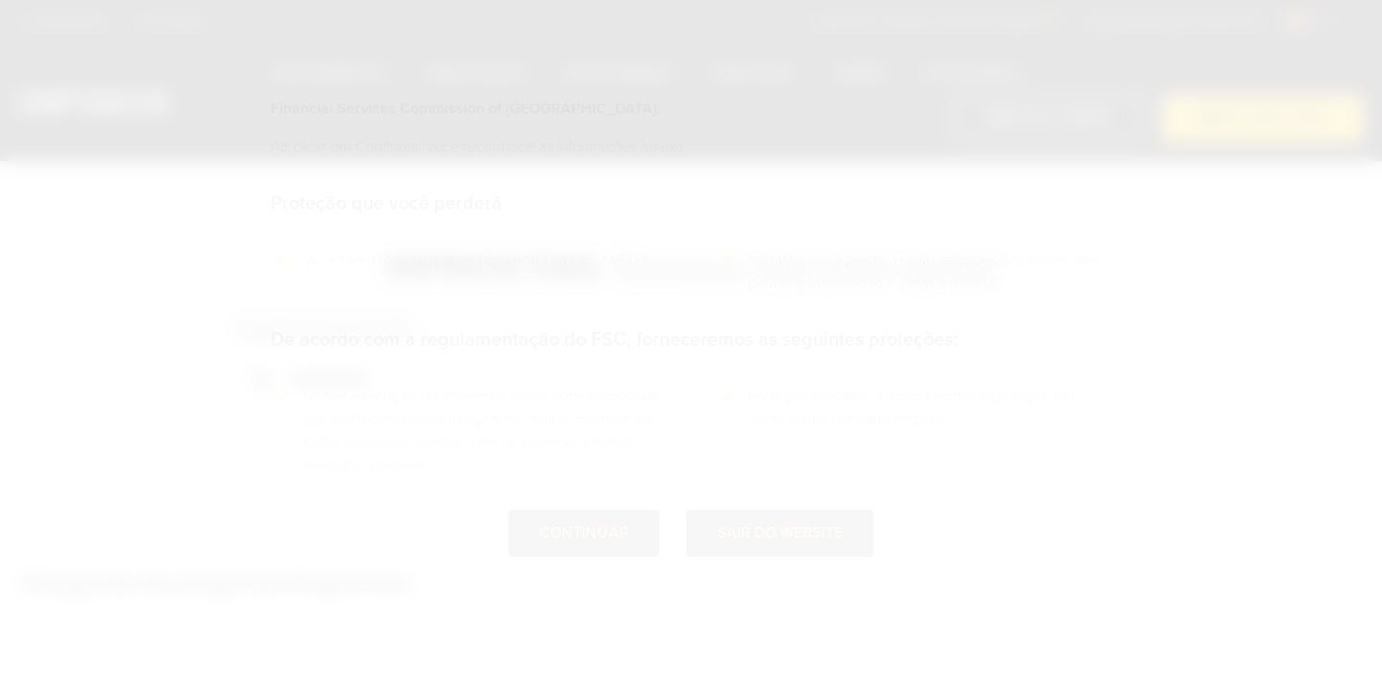
scroll to position [0, 0]
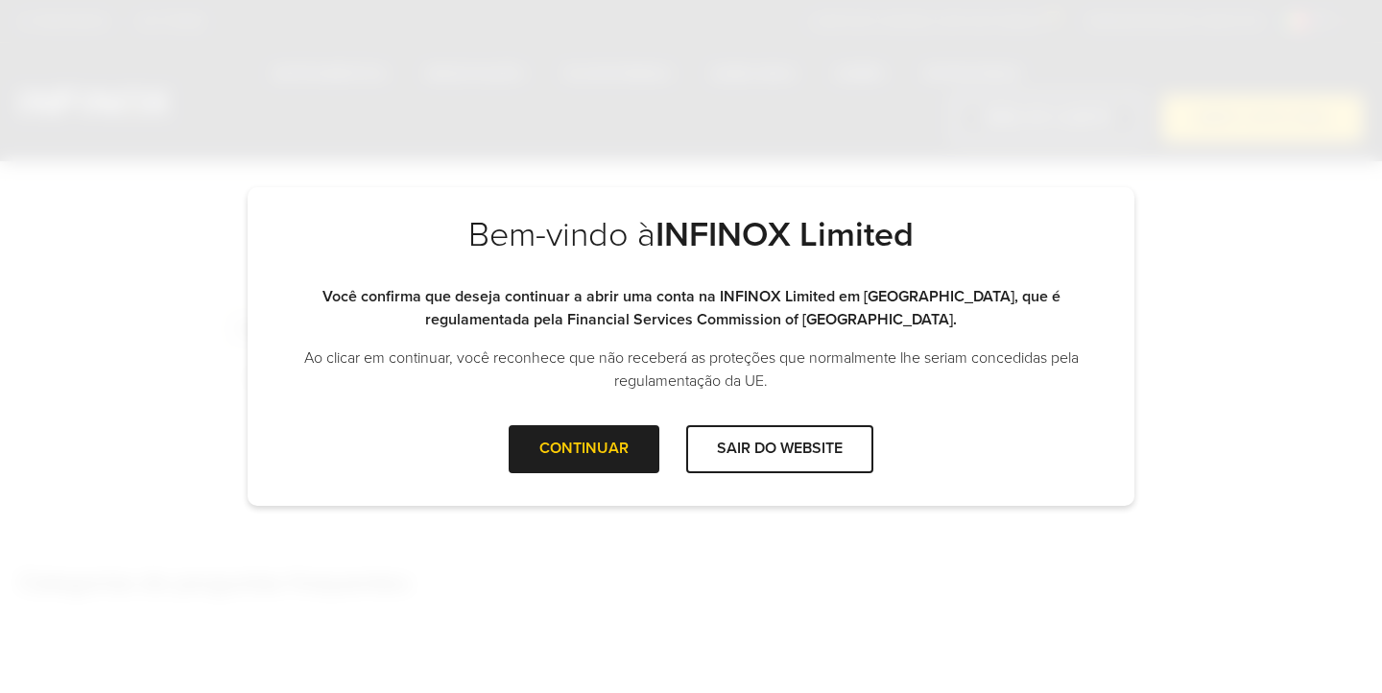
click at [621, 421] on div "Bem-vindo à INFINOX Limited Você confirma que deseja continuar a abrir uma cont…" at bounding box center [691, 319] width 886 height 211
click at [584, 449] on div at bounding box center [584, 449] width 0 height 0
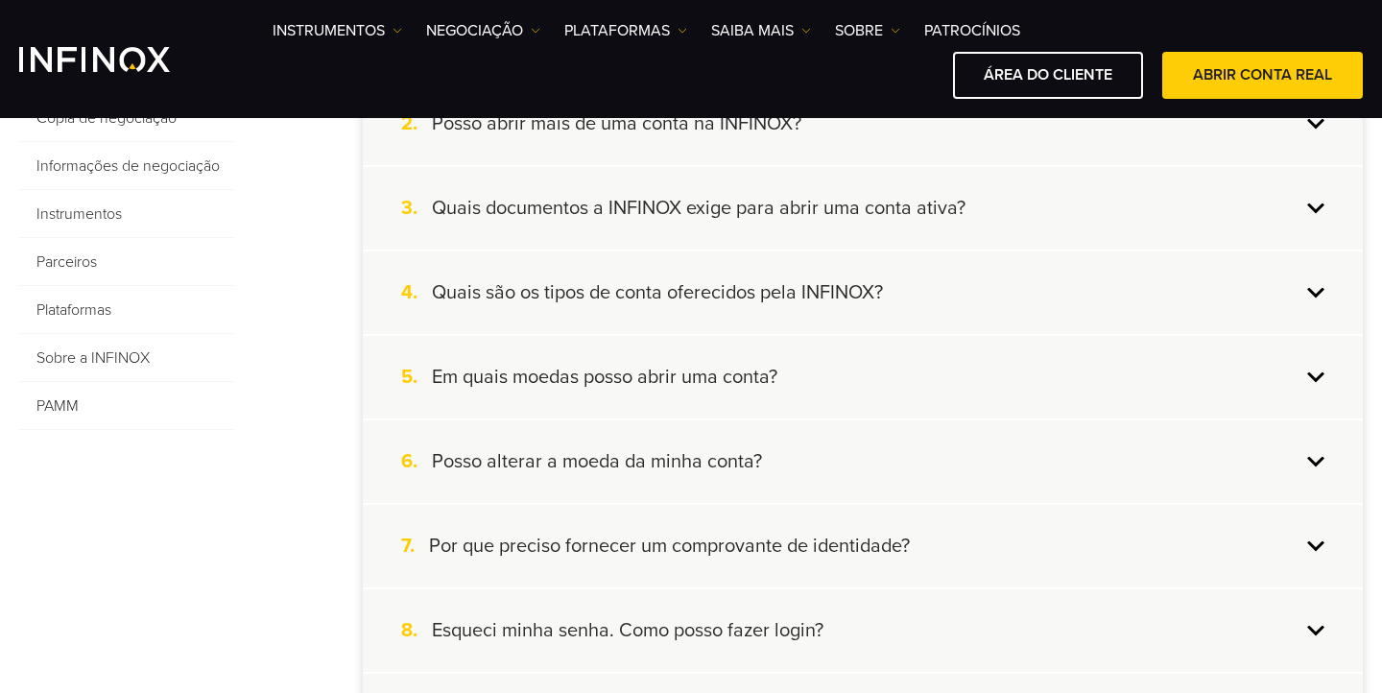
scroll to position [579, 0]
click at [957, 308] on div "4. Quais são os tipos de conta oferecidos pela INFINOX?" at bounding box center [863, 291] width 1000 height 83
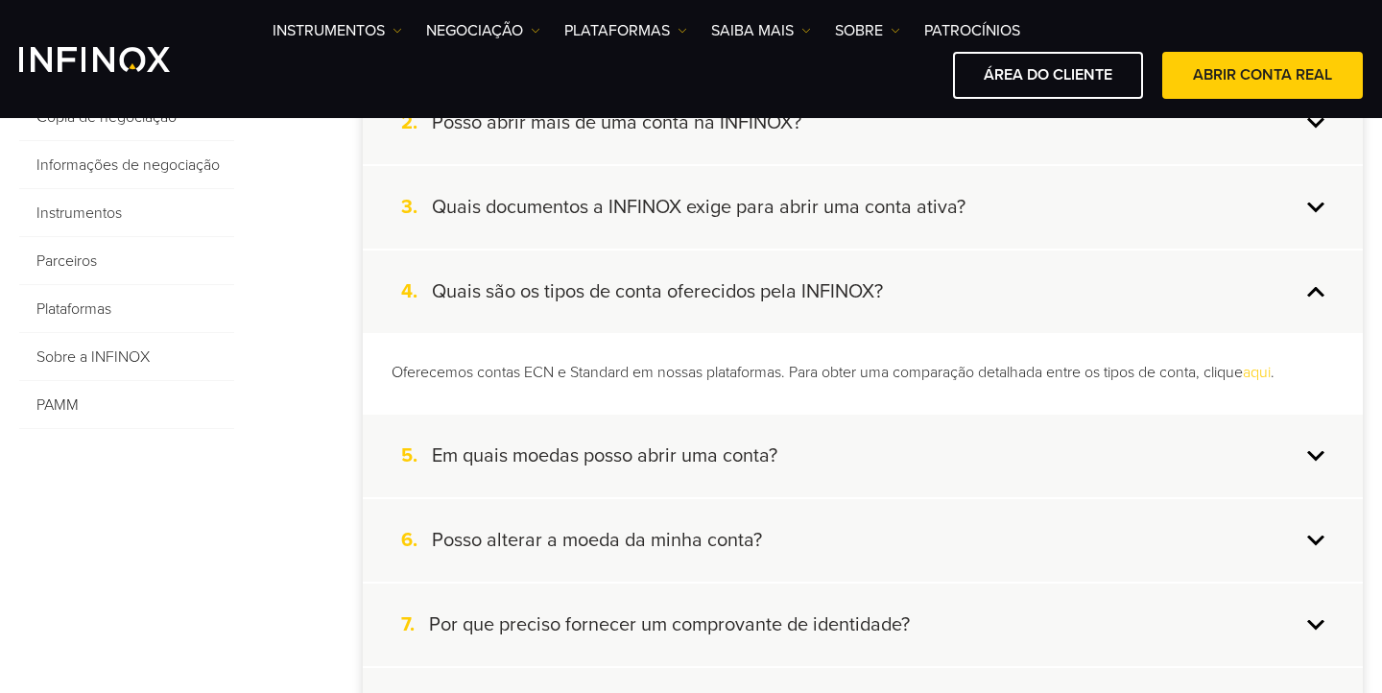
click at [1269, 370] on link "aqui" at bounding box center [1256, 372] width 28 height 19
click at [1270, 374] on link "aqui" at bounding box center [1256, 372] width 28 height 19
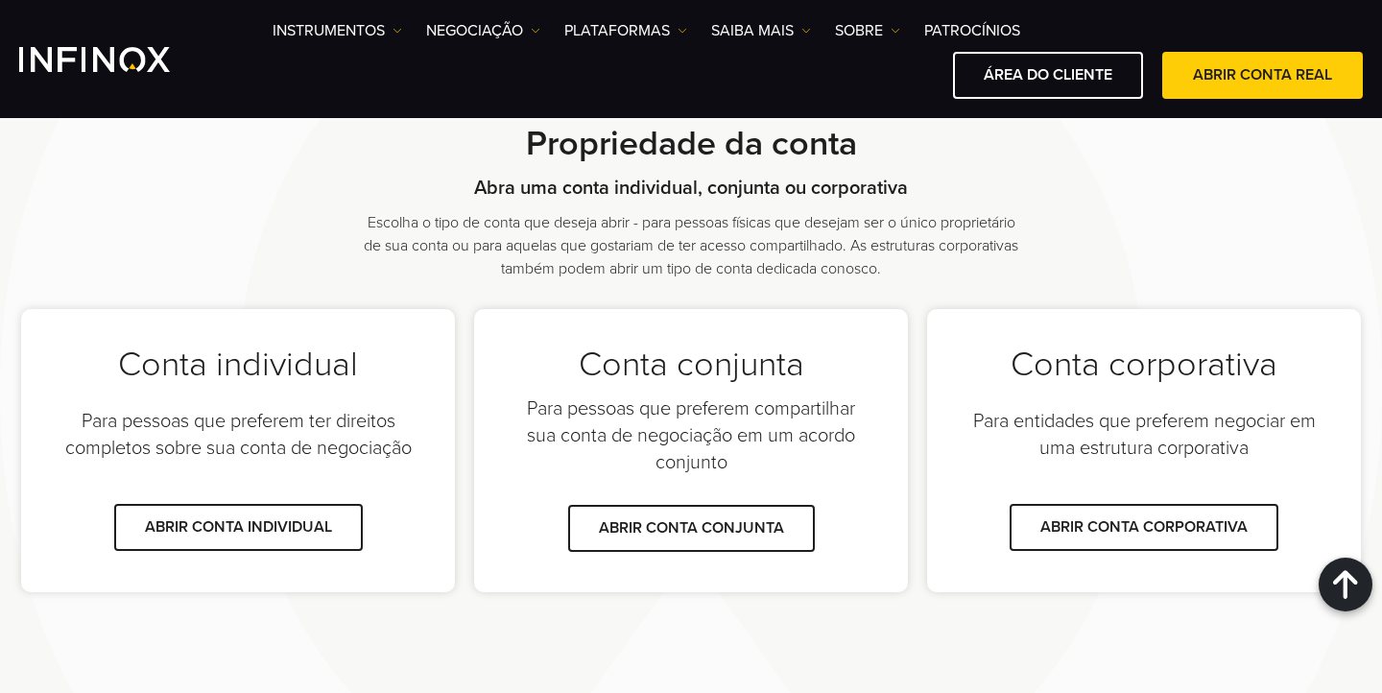
scroll to position [1169, 0]
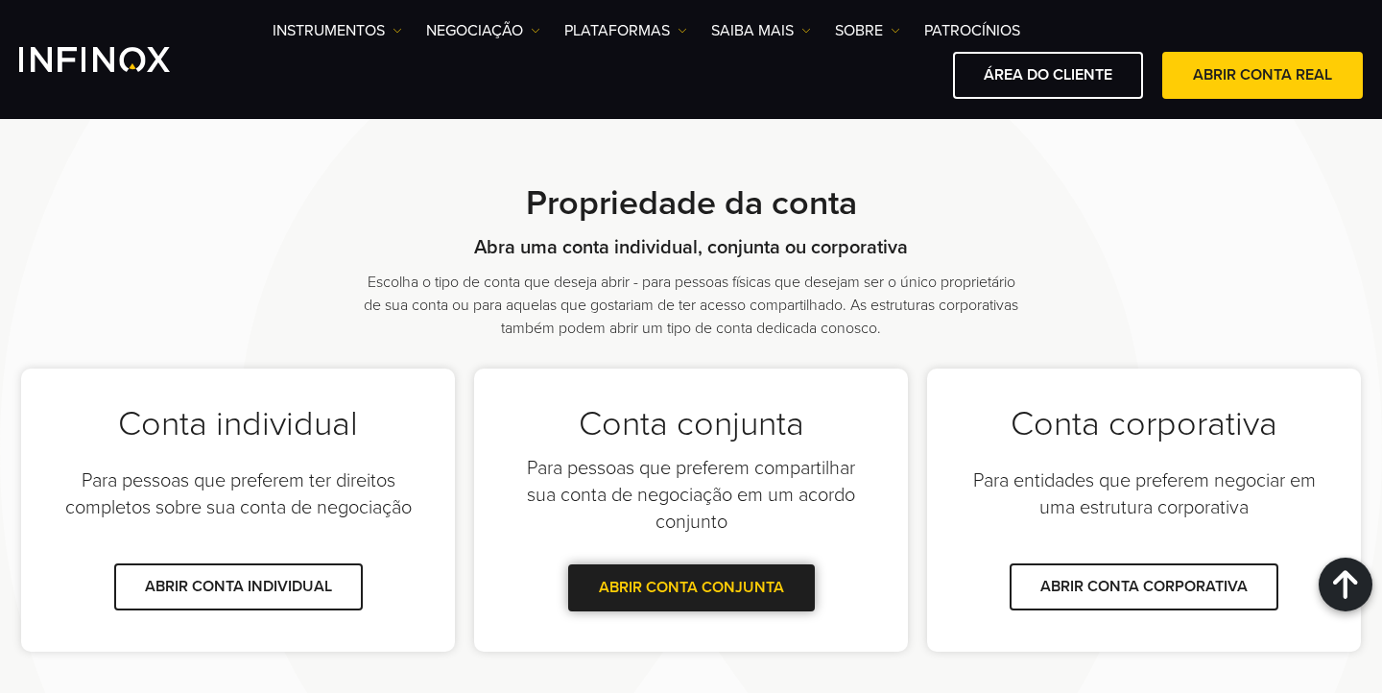
click at [678, 583] on link "ABRIR CONTA CONJUNTA" at bounding box center [691, 587] width 247 height 47
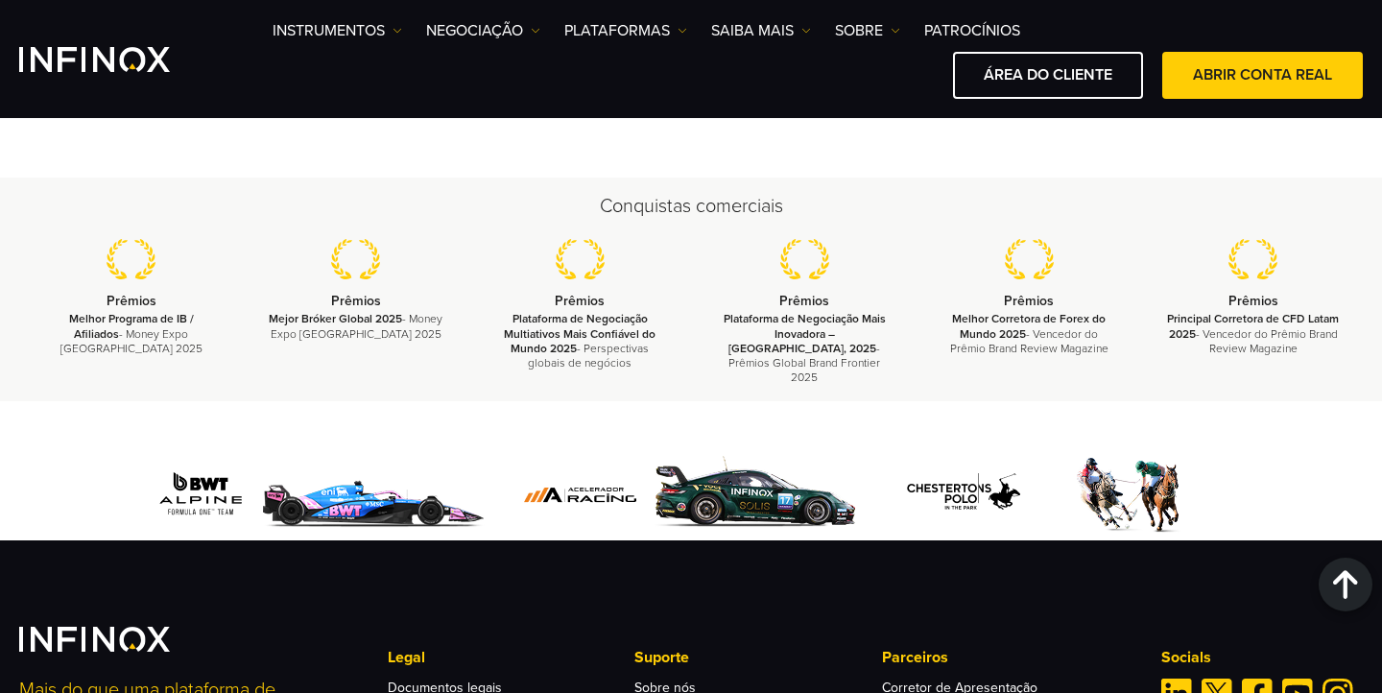
scroll to position [3971, 0]
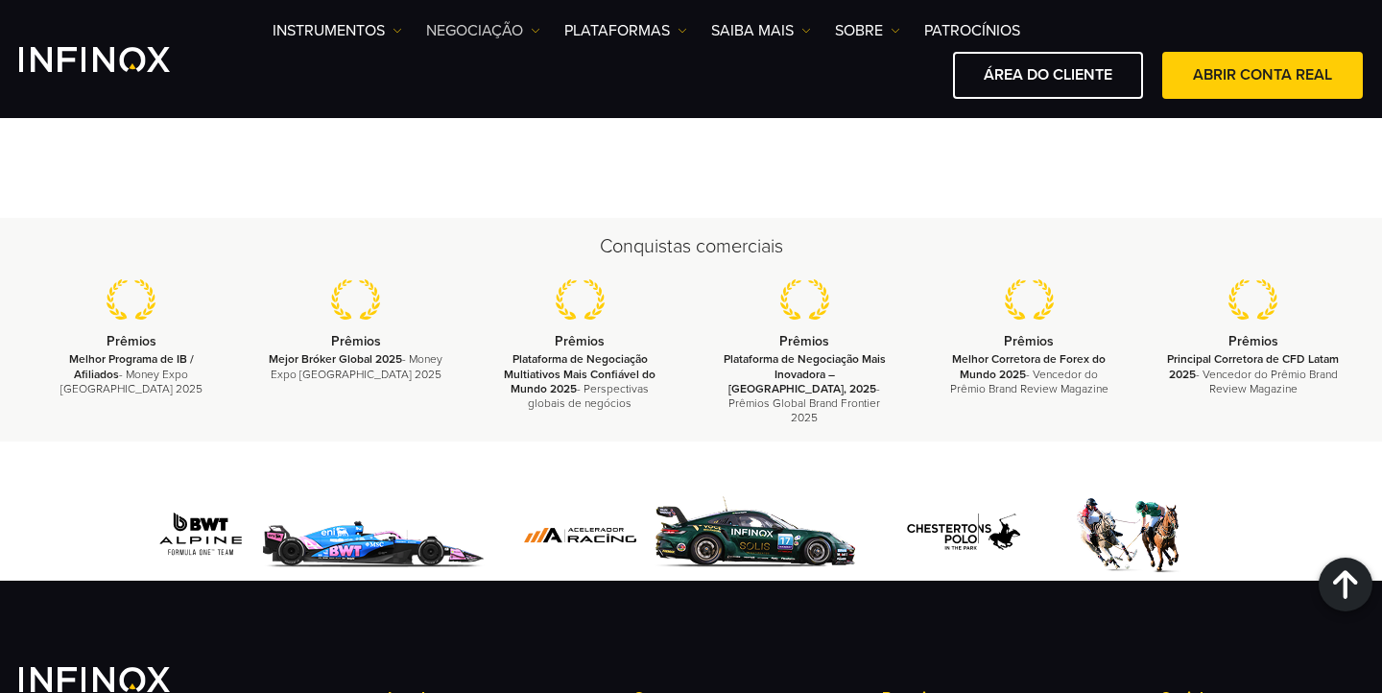
click at [476, 35] on link "NEGOCIAÇÃO" at bounding box center [483, 30] width 114 height 23
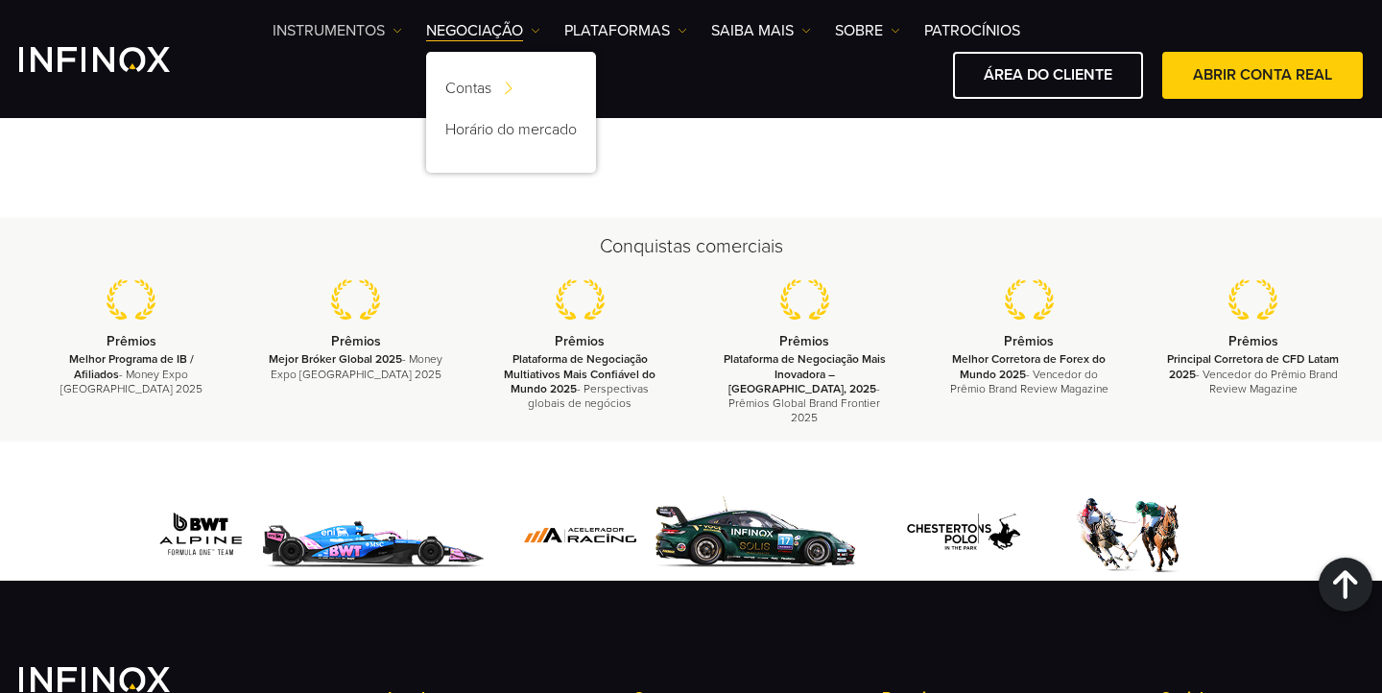
click at [375, 32] on link "Instrumentos" at bounding box center [337, 30] width 130 height 23
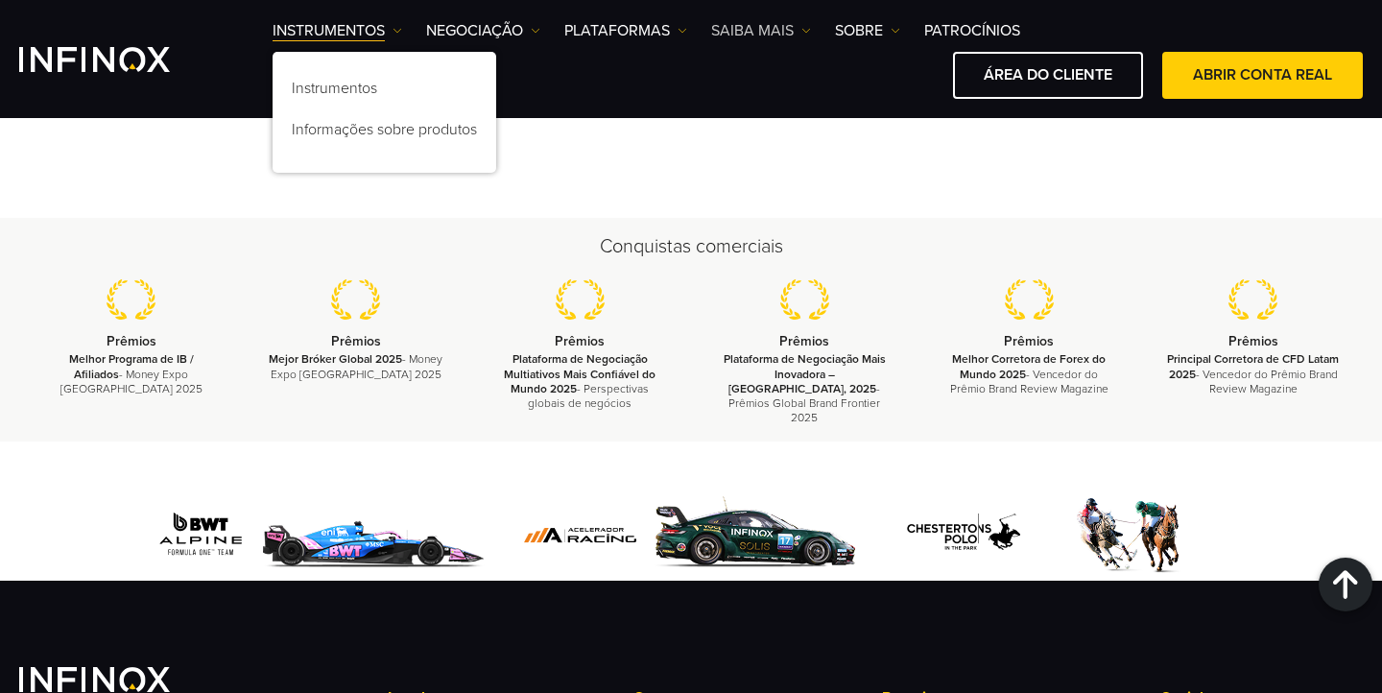
click at [788, 21] on link "Saiba mais" at bounding box center [761, 30] width 100 height 23
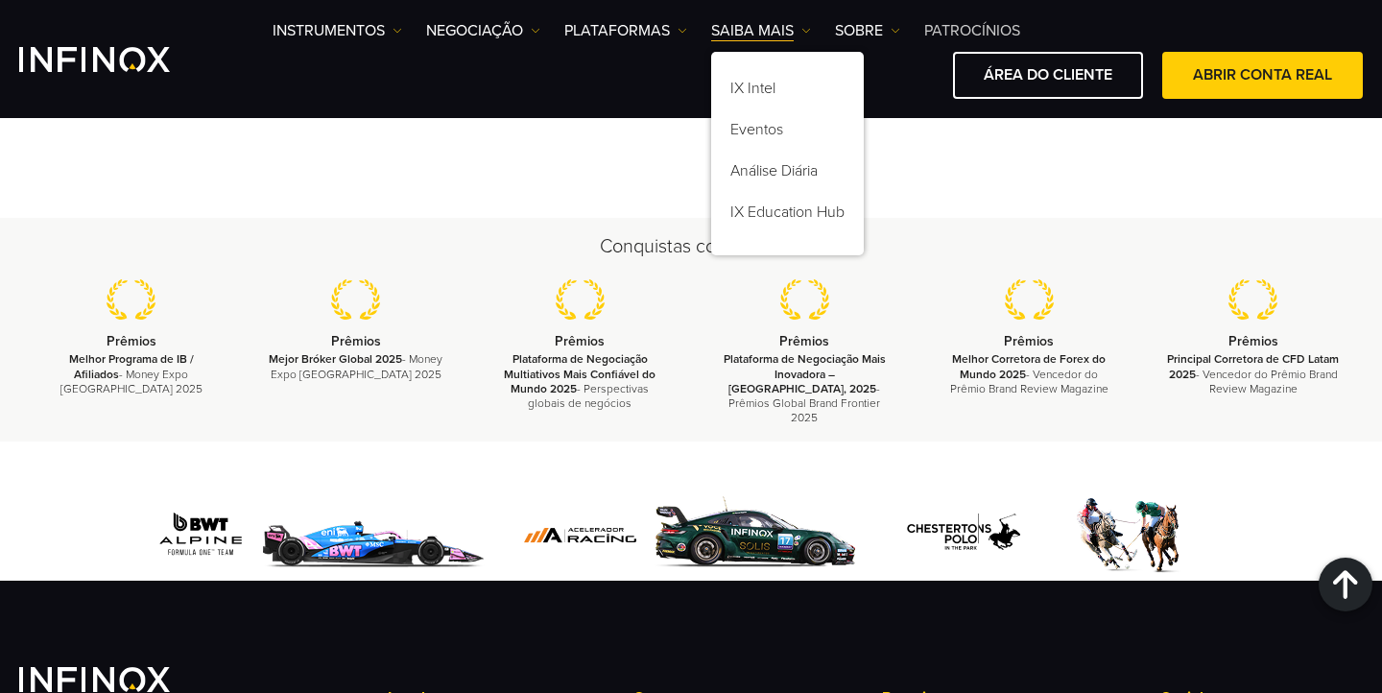
click at [945, 25] on link "Patrocínios" at bounding box center [972, 30] width 96 height 23
